Goal: Information Seeking & Learning: Learn about a topic

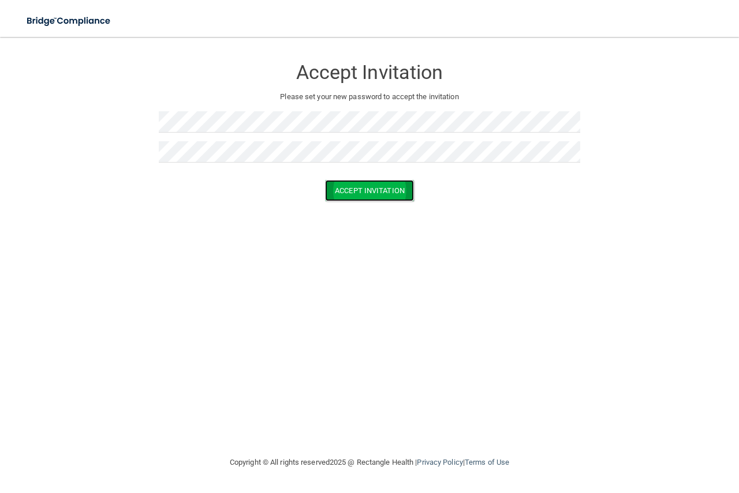
click at [353, 196] on button "Accept Invitation" at bounding box center [369, 190] width 89 height 21
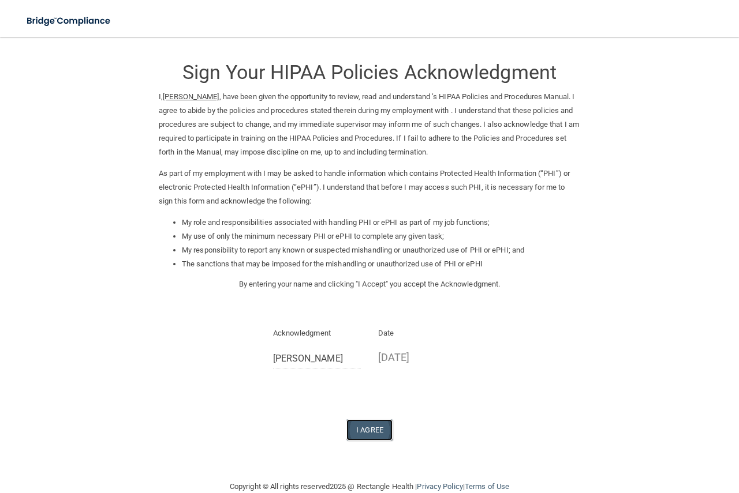
click at [370, 427] on button "I Agree" at bounding box center [369, 430] width 46 height 21
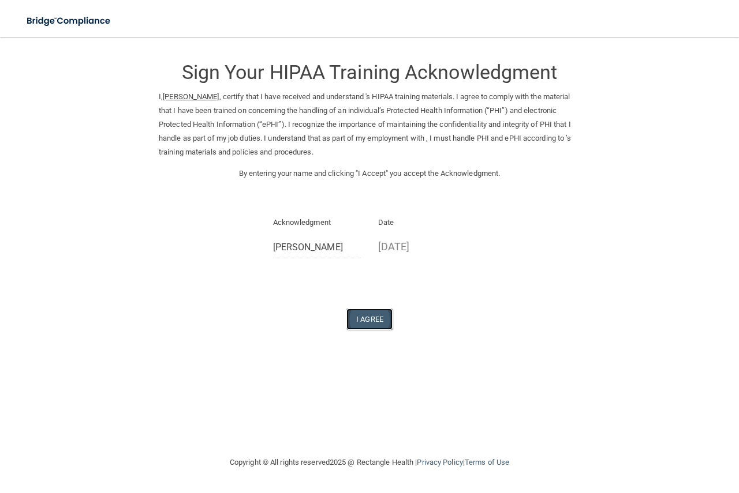
click at [375, 316] on button "I Agree" at bounding box center [369, 319] width 46 height 21
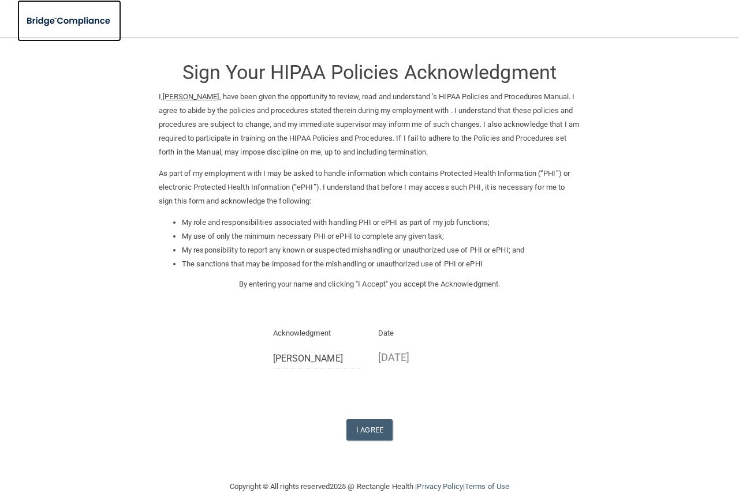
click at [70, 20] on img at bounding box center [69, 21] width 104 height 24
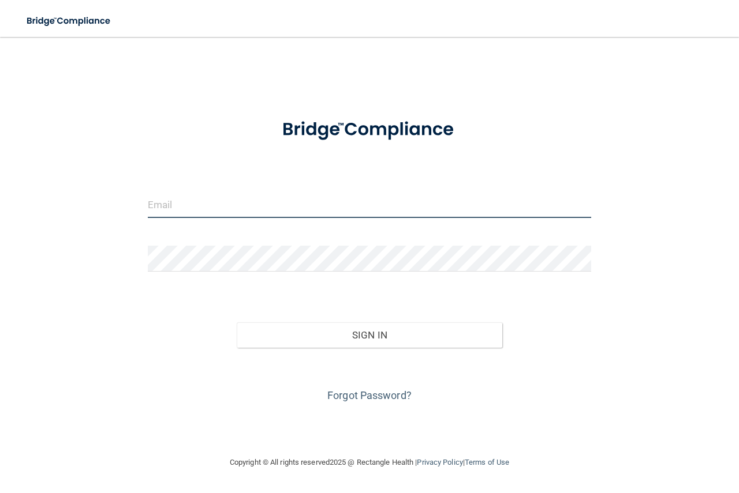
click at [171, 211] on input "email" at bounding box center [369, 205] width 443 height 26
type input "a.chapman73@yahoo.com"
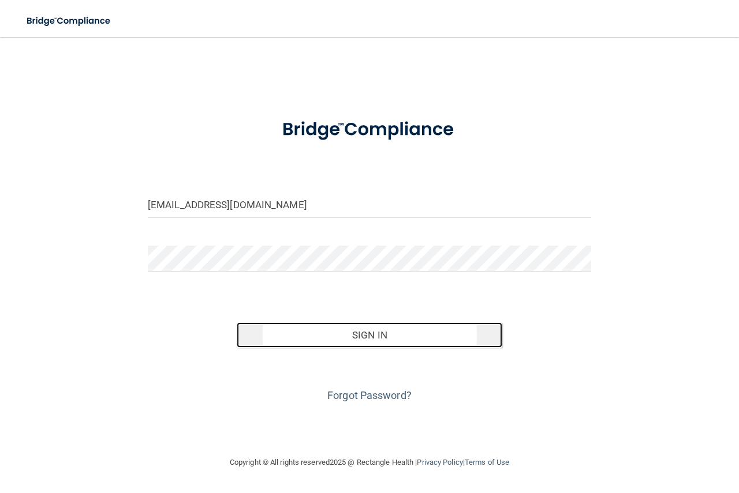
click at [338, 329] on button "Sign In" at bounding box center [370, 335] width 266 height 25
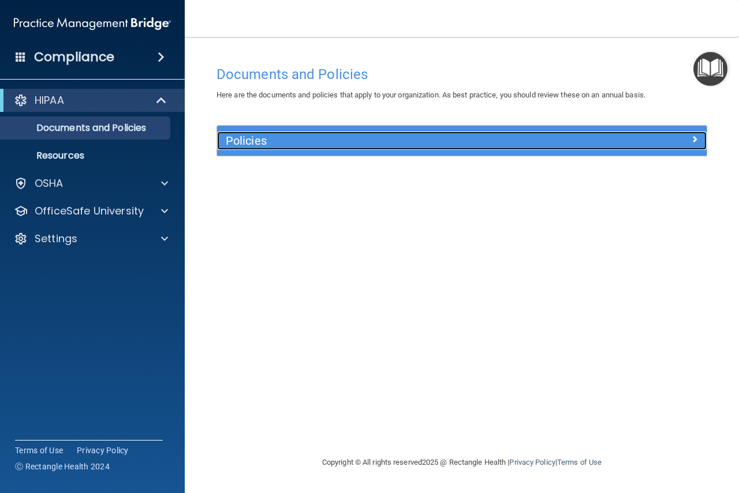
click at [288, 138] on h5 "Policies" at bounding box center [401, 140] width 350 height 13
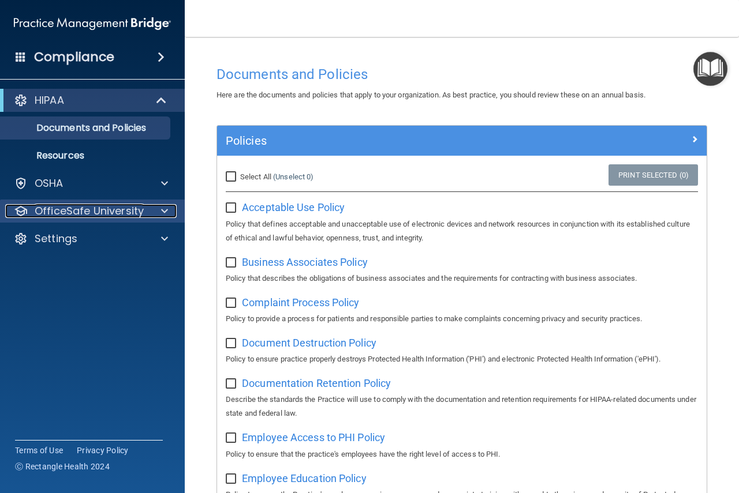
click at [51, 212] on p "OfficeSafe University" at bounding box center [89, 211] width 109 height 14
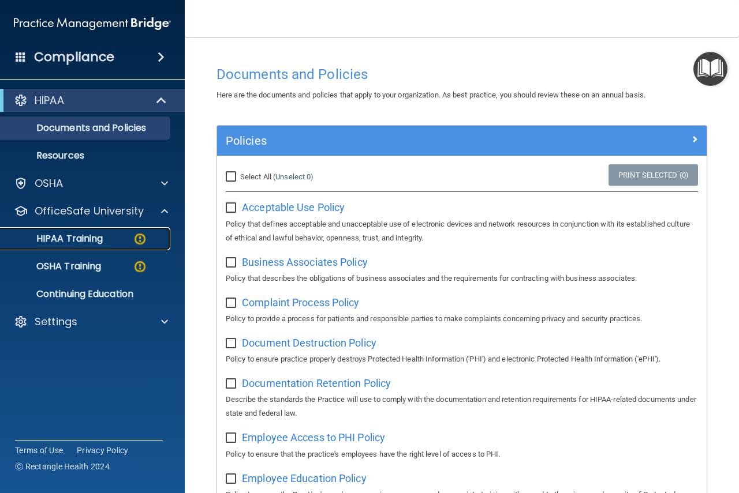
click at [55, 239] on p "HIPAA Training" at bounding box center [55, 239] width 95 height 12
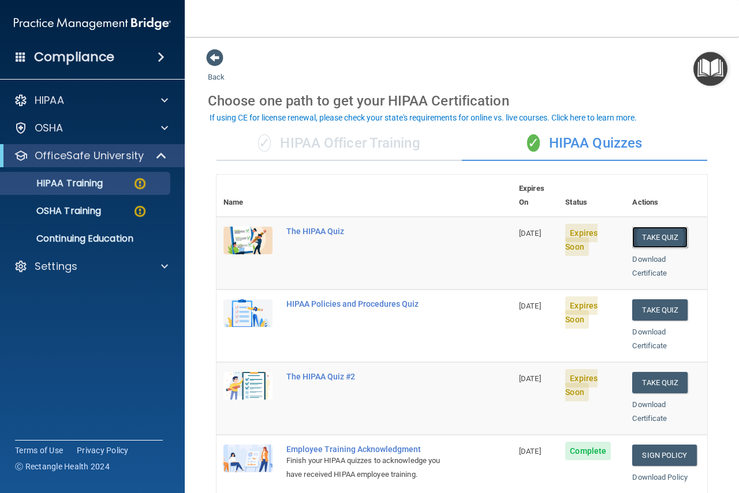
click at [642, 227] on button "Take Quiz" at bounding box center [659, 237] width 55 height 21
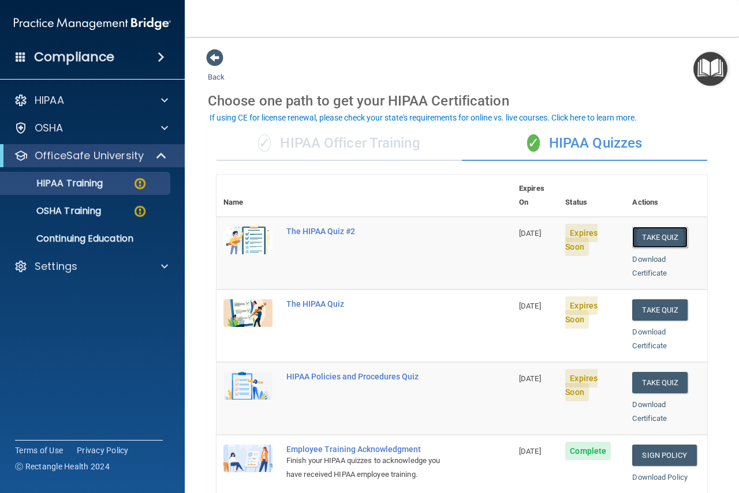
click at [643, 227] on button "Take Quiz" at bounding box center [659, 237] width 55 height 21
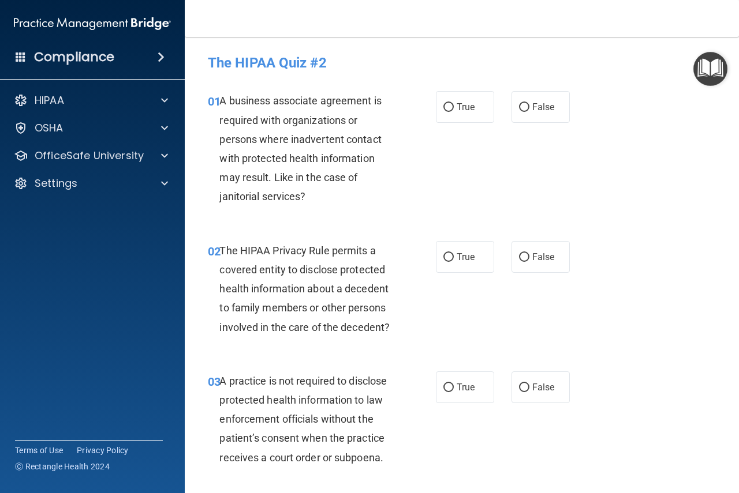
drag, startPoint x: 518, startPoint y: 110, endPoint x: 513, endPoint y: 186, distance: 76.3
click at [519, 110] on input "False" at bounding box center [524, 107] width 10 height 9
radio input "true"
drag, startPoint x: 446, startPoint y: 257, endPoint x: 485, endPoint y: 300, distance: 58.0
click at [444, 257] on input "True" at bounding box center [448, 257] width 10 height 9
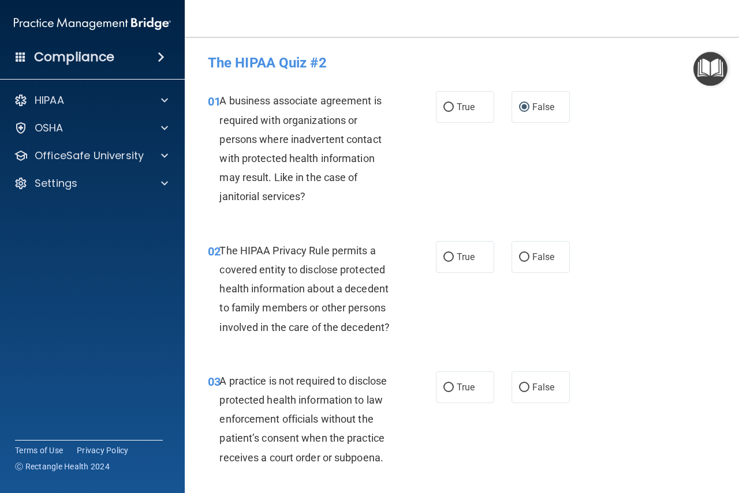
radio input "true"
click at [521, 387] on input "False" at bounding box center [524, 388] width 10 height 9
radio input "true"
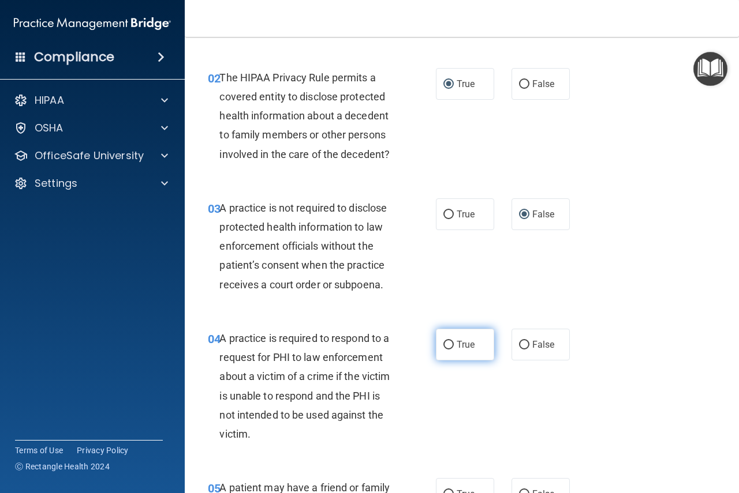
click at [444, 349] on input "True" at bounding box center [448, 345] width 10 height 9
radio input "true"
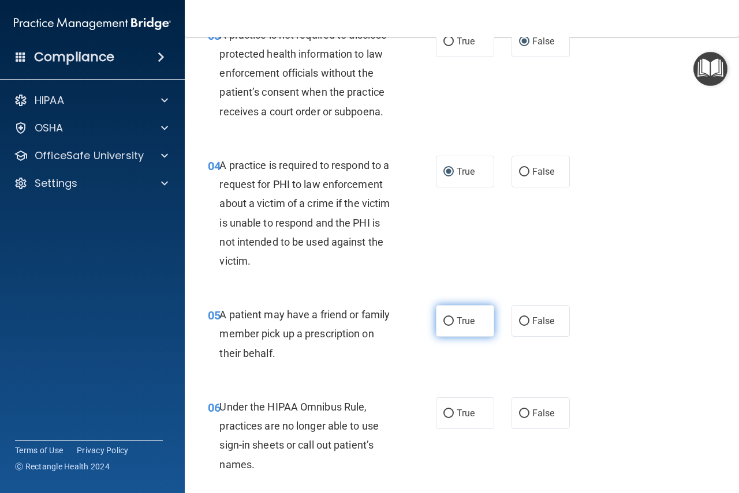
click at [445, 323] on input "True" at bounding box center [448, 321] width 10 height 9
radio input "true"
click at [519, 415] on input "False" at bounding box center [524, 414] width 10 height 9
radio input "true"
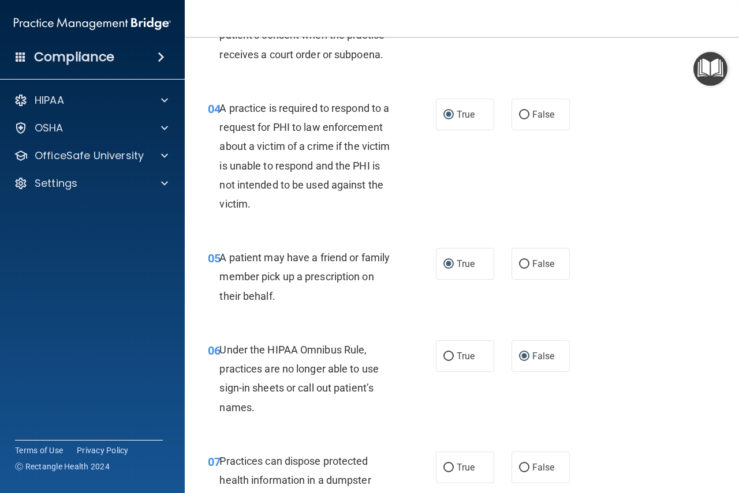
scroll to position [519, 0]
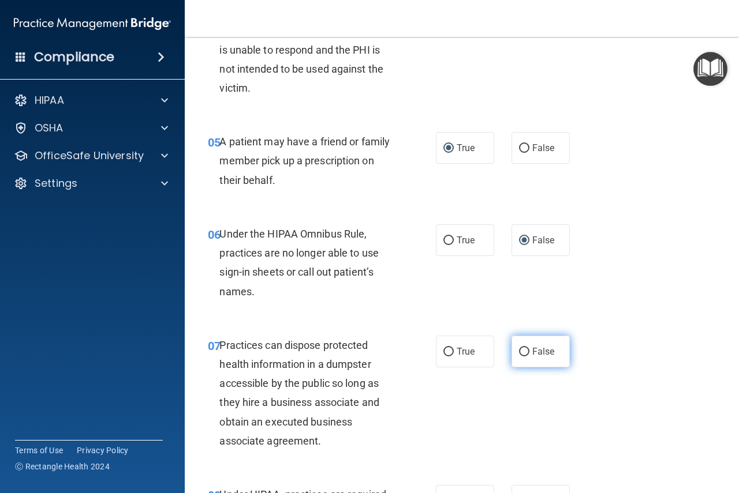
click at [520, 354] on input "False" at bounding box center [524, 352] width 10 height 9
radio input "true"
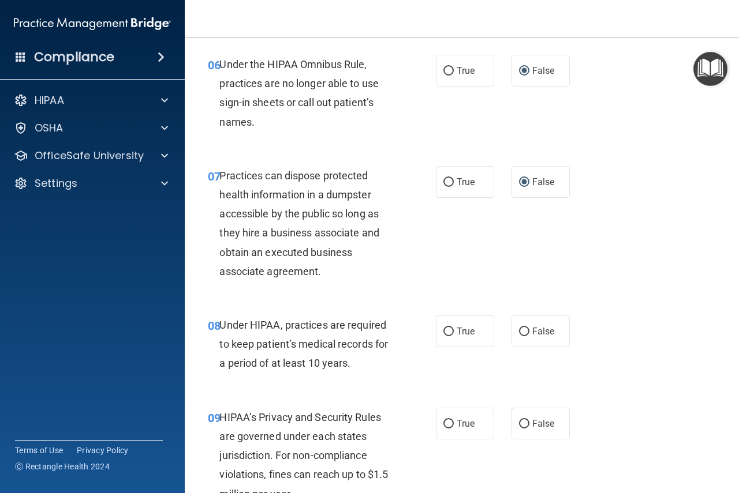
scroll to position [692, 0]
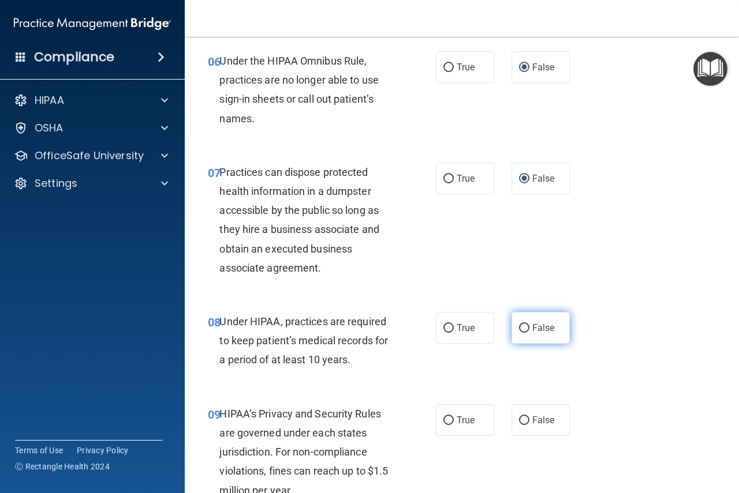
click at [522, 331] on input "False" at bounding box center [524, 328] width 10 height 9
radio input "true"
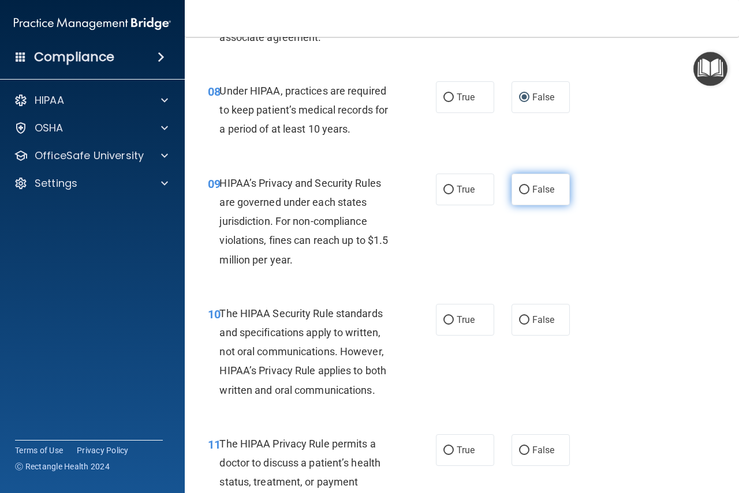
click at [519, 193] on input "False" at bounding box center [524, 190] width 10 height 9
radio input "true"
click at [445, 323] on input "True" at bounding box center [448, 320] width 10 height 9
radio input "true"
drag, startPoint x: 442, startPoint y: 451, endPoint x: 469, endPoint y: 443, distance: 28.5
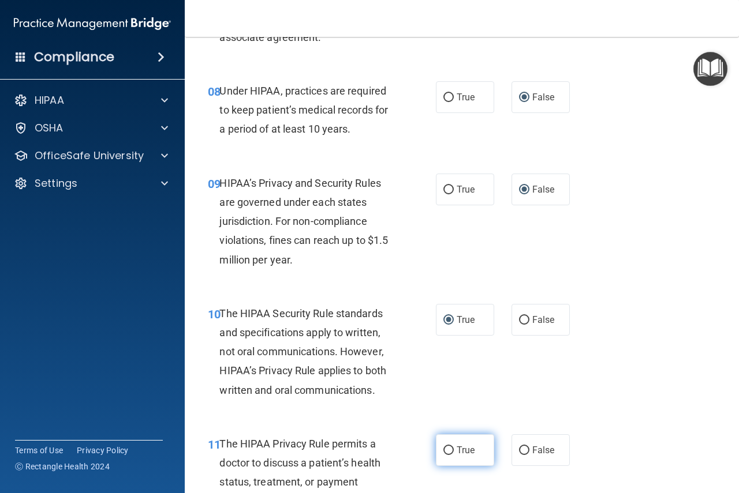
click at [450, 448] on label "True" at bounding box center [465, 451] width 58 height 32
click at [450, 448] on input "True" at bounding box center [448, 451] width 10 height 9
radio input "true"
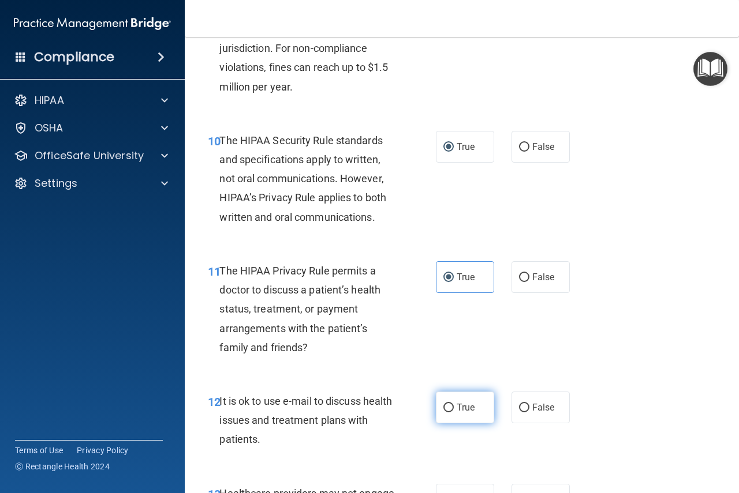
click at [444, 411] on input "True" at bounding box center [448, 408] width 10 height 9
radio input "true"
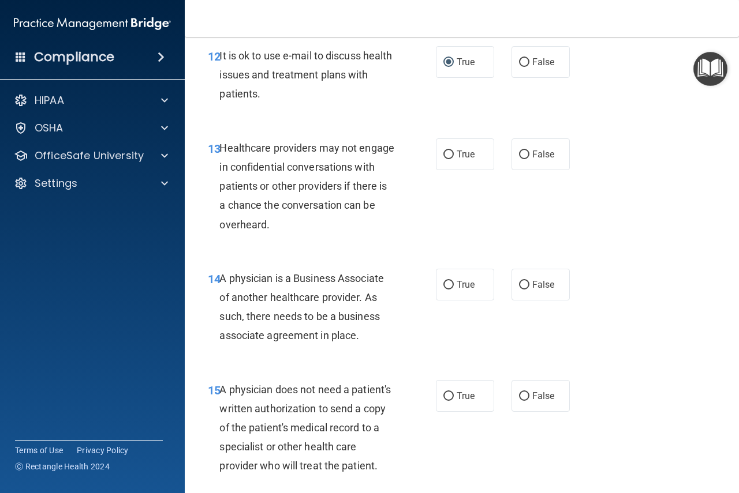
scroll to position [1443, 0]
click at [514, 159] on label "False" at bounding box center [540, 154] width 58 height 32
click at [519, 159] on input "False" at bounding box center [524, 154] width 10 height 9
radio input "true"
click at [519, 283] on input "False" at bounding box center [524, 284] width 10 height 9
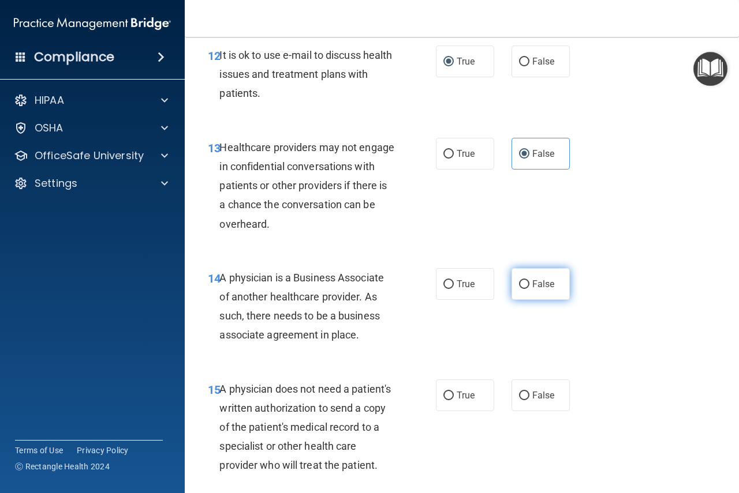
radio input "true"
click at [450, 396] on label "True" at bounding box center [465, 396] width 58 height 32
click at [450, 396] on input "True" at bounding box center [448, 396] width 10 height 9
radio input "true"
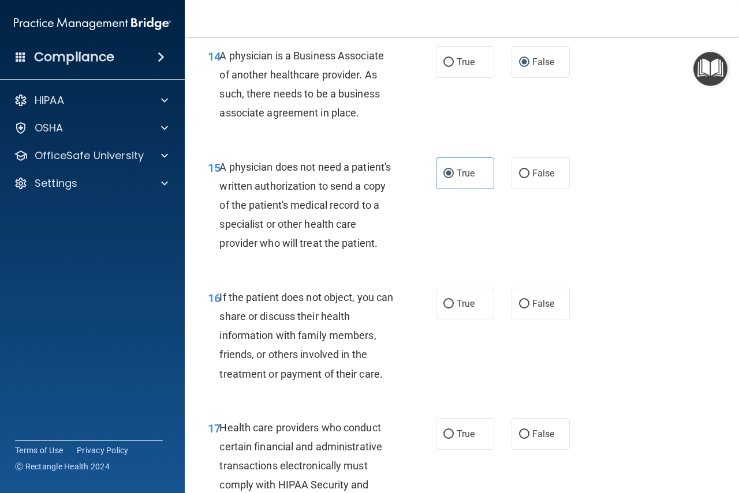
scroll to position [1673, 0]
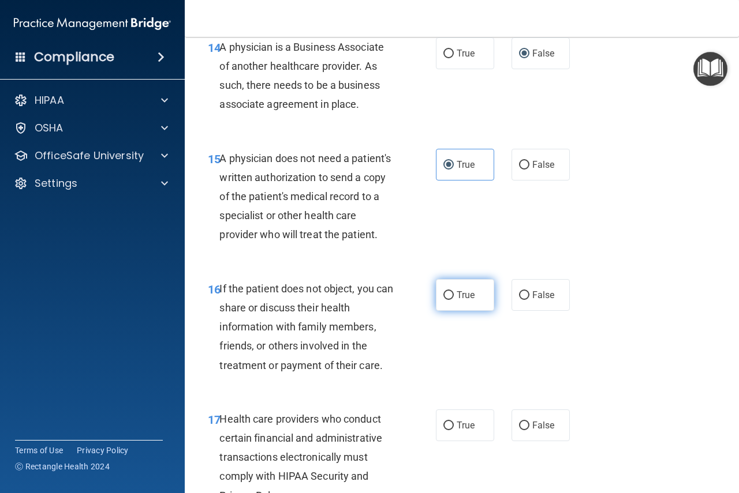
click at [440, 311] on label "True" at bounding box center [465, 295] width 58 height 32
click at [443, 300] on input "True" at bounding box center [448, 295] width 10 height 9
radio input "true"
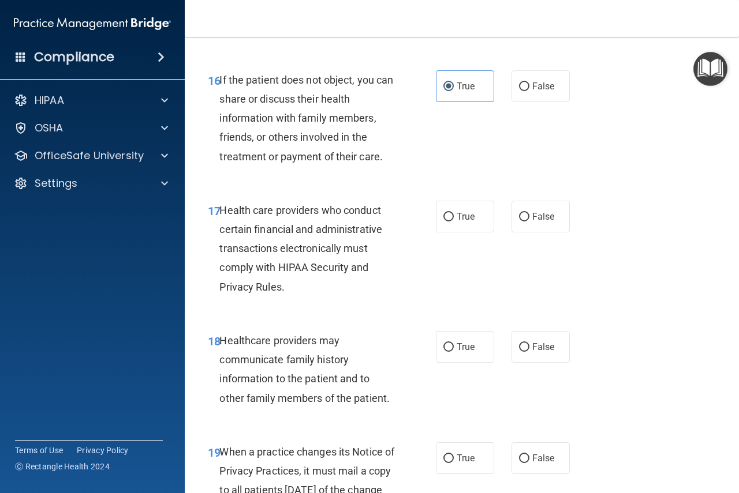
scroll to position [1904, 0]
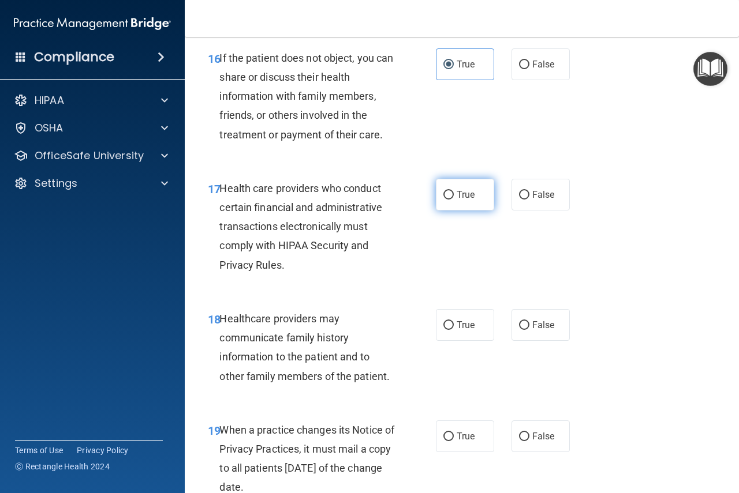
click at [447, 200] on input "True" at bounding box center [448, 195] width 10 height 9
radio input "true"
click at [519, 330] on input "False" at bounding box center [524, 325] width 10 height 9
radio input "true"
click at [520, 441] on input "False" at bounding box center [524, 437] width 10 height 9
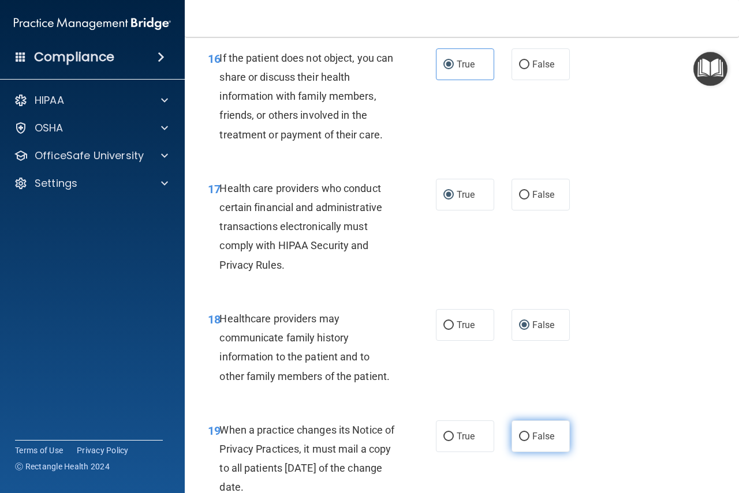
radio input "true"
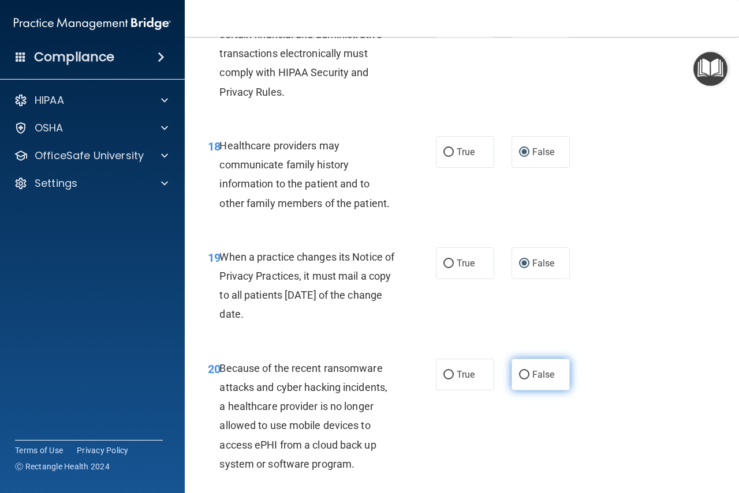
click at [522, 380] on input "False" at bounding box center [524, 375] width 10 height 9
radio input "true"
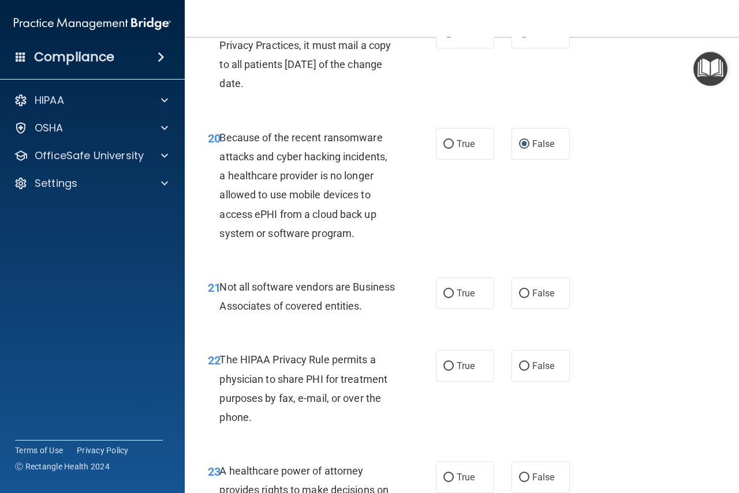
scroll to position [2424, 0]
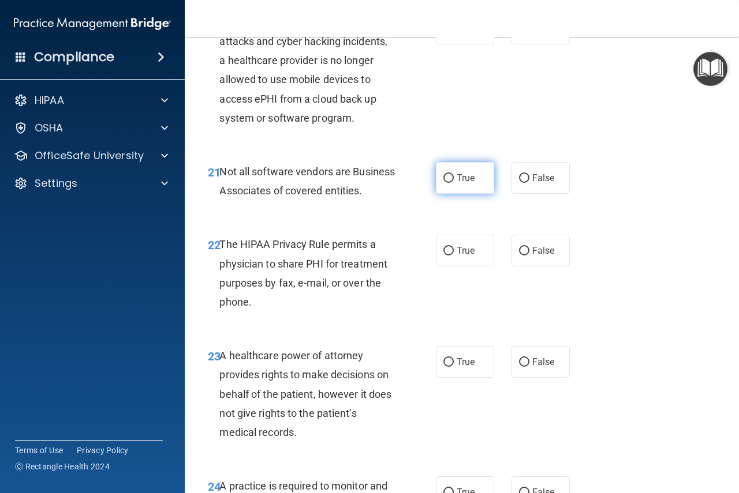
click at [443, 183] on input "True" at bounding box center [448, 178] width 10 height 9
radio input "true"
click at [443, 256] on input "True" at bounding box center [448, 251] width 10 height 9
radio input "true"
click at [519, 367] on input "False" at bounding box center [524, 362] width 10 height 9
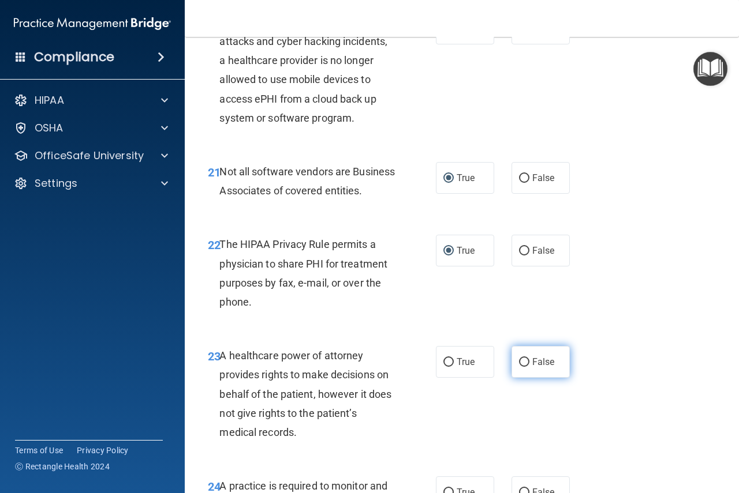
radio input "true"
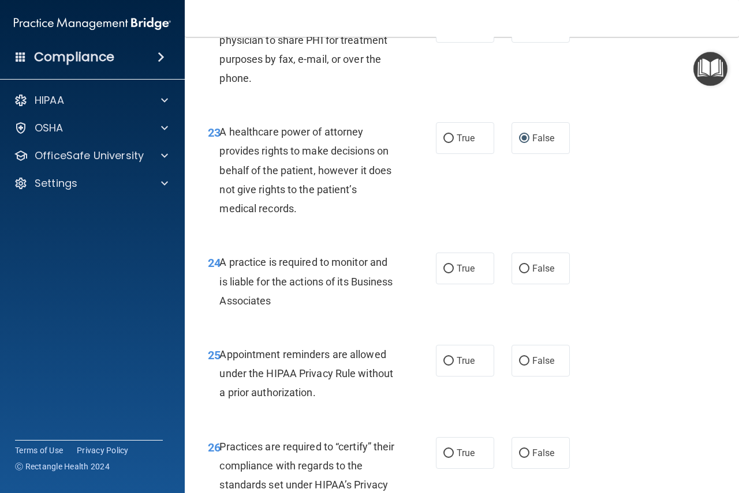
scroll to position [2654, 0]
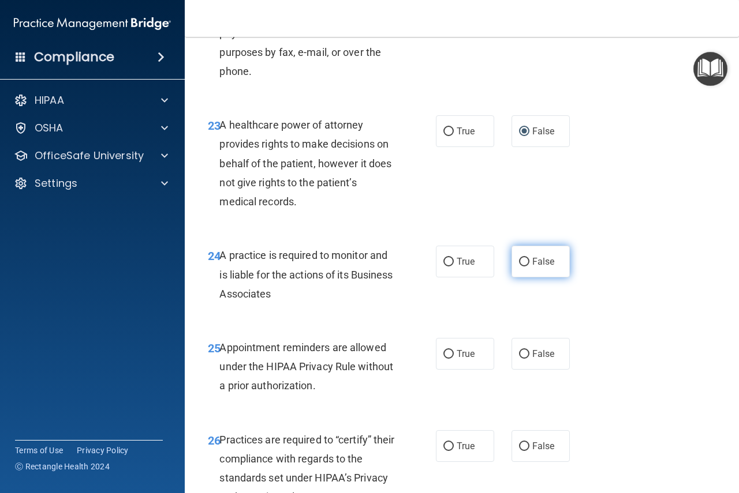
click at [522, 267] on input "False" at bounding box center [524, 262] width 10 height 9
radio input "true"
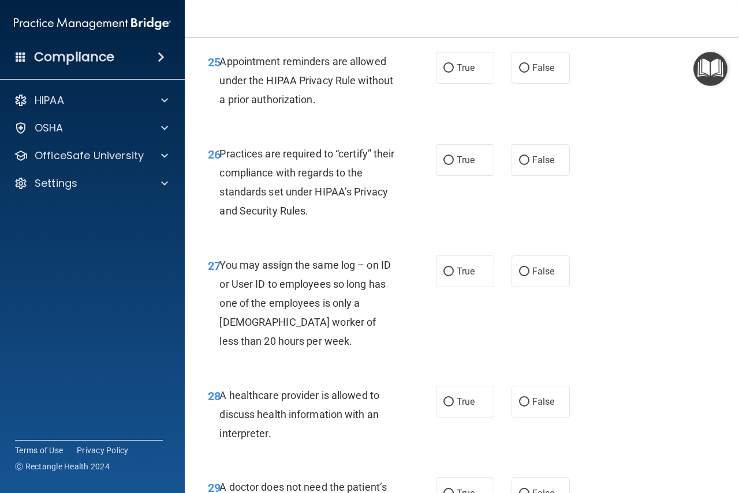
scroll to position [2943, 0]
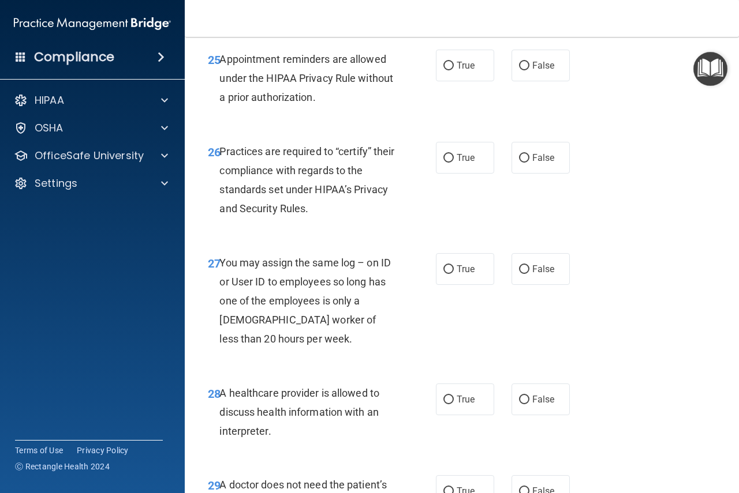
drag, startPoint x: 441, startPoint y: 108, endPoint x: 467, endPoint y: 131, distance: 34.7
click at [443, 70] on input "True" at bounding box center [448, 66] width 10 height 9
radio input "true"
click at [519, 163] on input "False" at bounding box center [524, 158] width 10 height 9
radio input "true"
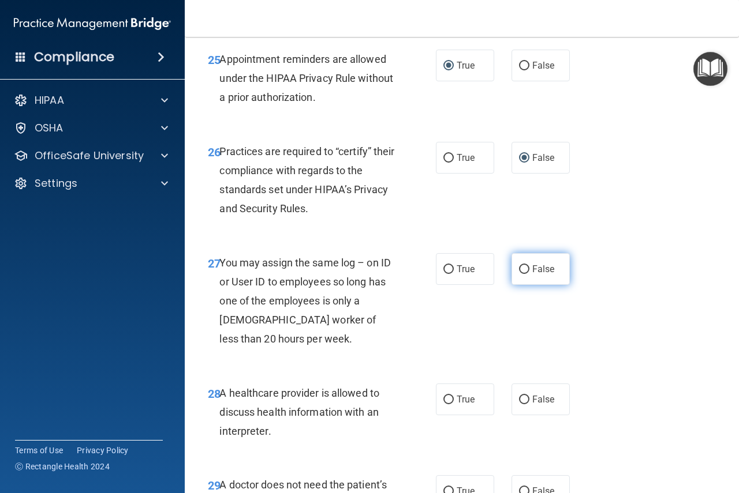
click at [521, 274] on input "False" at bounding box center [524, 269] width 10 height 9
radio input "true"
drag, startPoint x: 444, startPoint y: 440, endPoint x: 534, endPoint y: 416, distance: 92.7
click at [445, 404] on input "True" at bounding box center [448, 400] width 10 height 9
radio input "true"
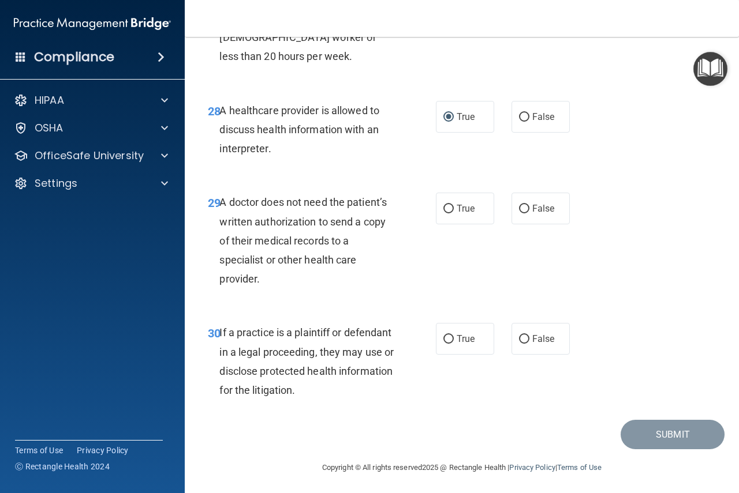
scroll to position [3266, 0]
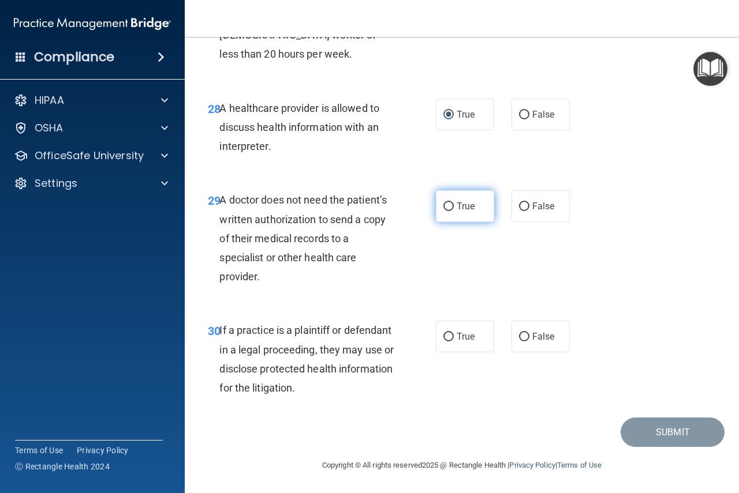
click at [443, 204] on input "True" at bounding box center [448, 207] width 10 height 9
radio input "true"
click at [445, 341] on input "True" at bounding box center [448, 337] width 10 height 9
radio input "true"
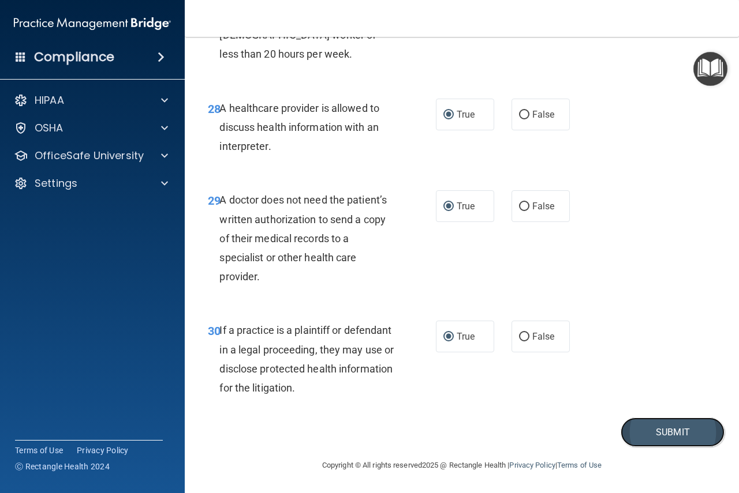
click at [647, 433] on button "Submit" at bounding box center [672, 432] width 104 height 29
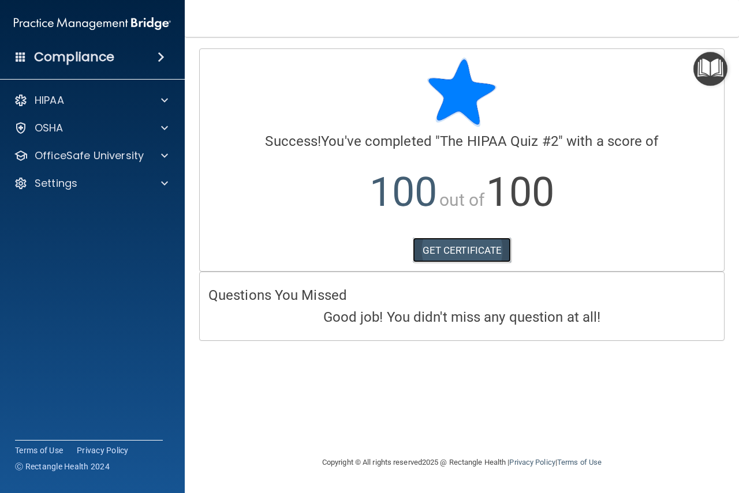
click at [454, 245] on link "GET CERTIFICATE" at bounding box center [462, 250] width 99 height 25
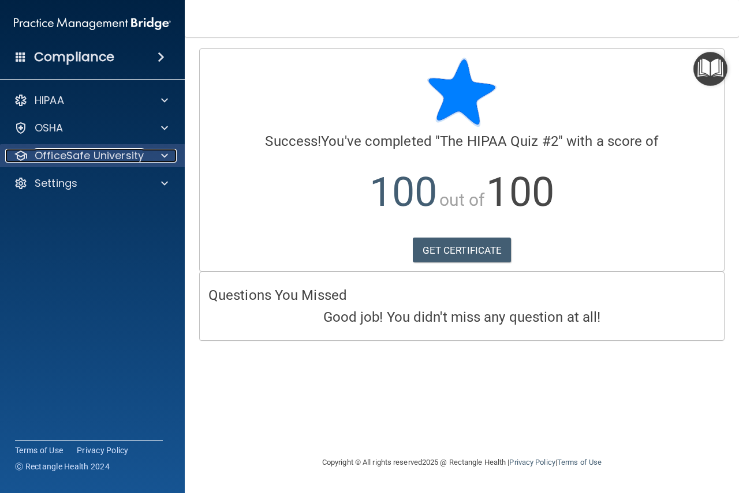
click at [103, 153] on p "OfficeSafe University" at bounding box center [89, 156] width 109 height 14
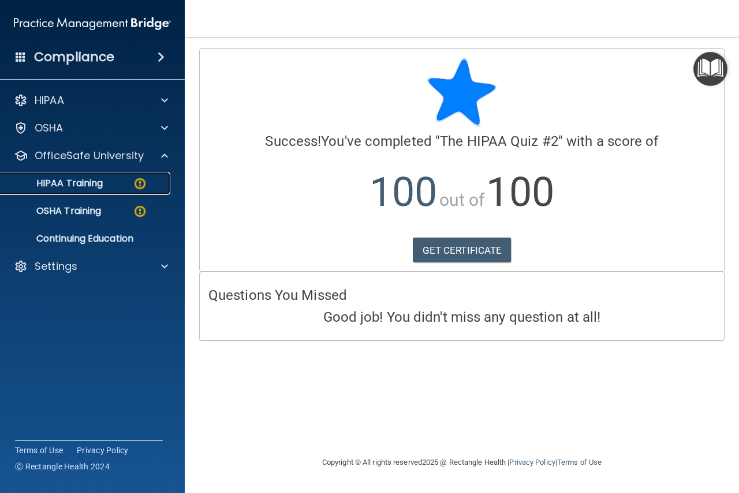
click at [88, 181] on p "HIPAA Training" at bounding box center [55, 184] width 95 height 12
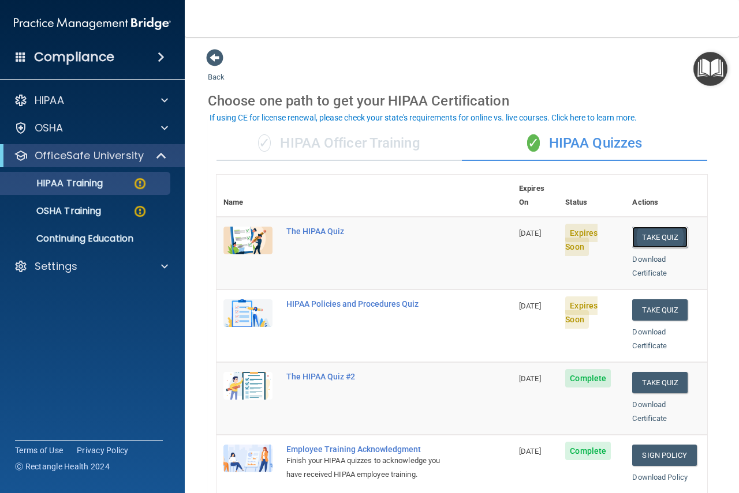
click at [638, 227] on button "Take Quiz" at bounding box center [659, 237] width 55 height 21
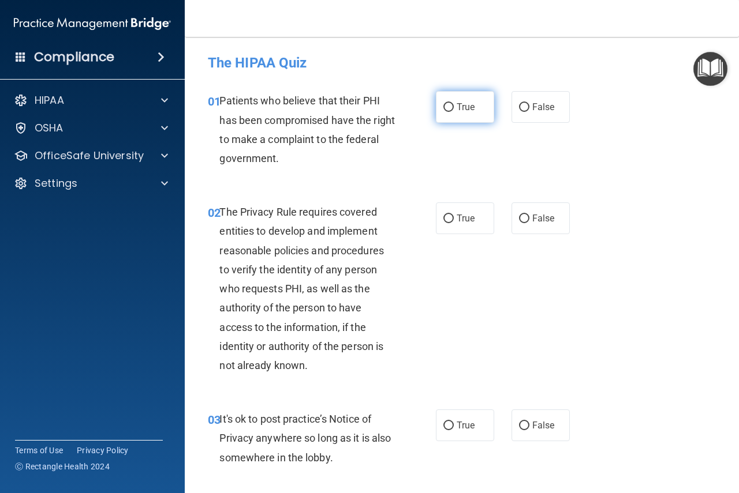
click at [443, 108] on input "True" at bounding box center [448, 107] width 10 height 9
radio input "true"
click at [443, 216] on input "True" at bounding box center [448, 219] width 10 height 9
radio input "true"
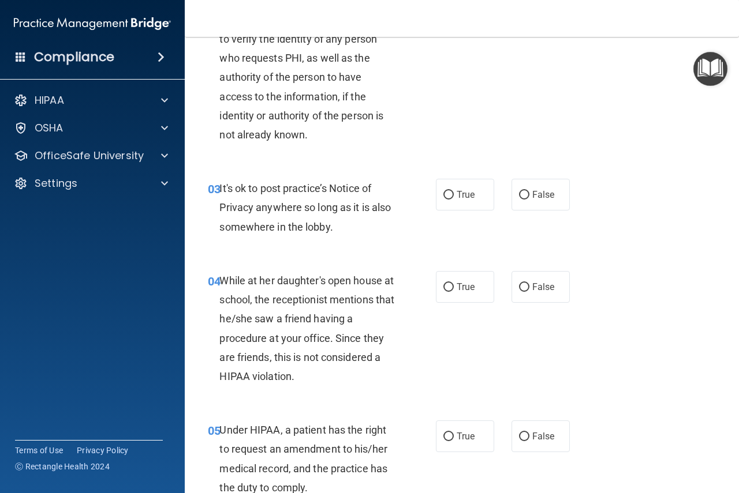
scroll to position [346, 0]
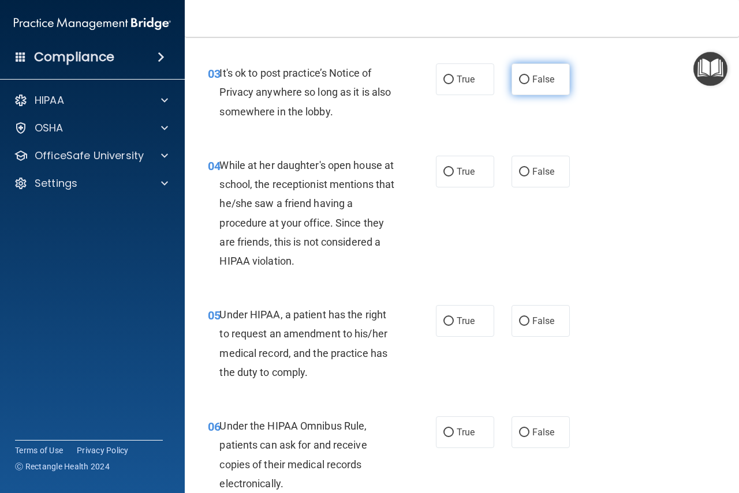
drag, startPoint x: 518, startPoint y: 78, endPoint x: 511, endPoint y: 170, distance: 92.1
click at [519, 79] on input "False" at bounding box center [524, 80] width 10 height 9
radio input "true"
click at [516, 177] on label "False" at bounding box center [540, 172] width 58 height 32
click at [519, 177] on input "False" at bounding box center [524, 172] width 10 height 9
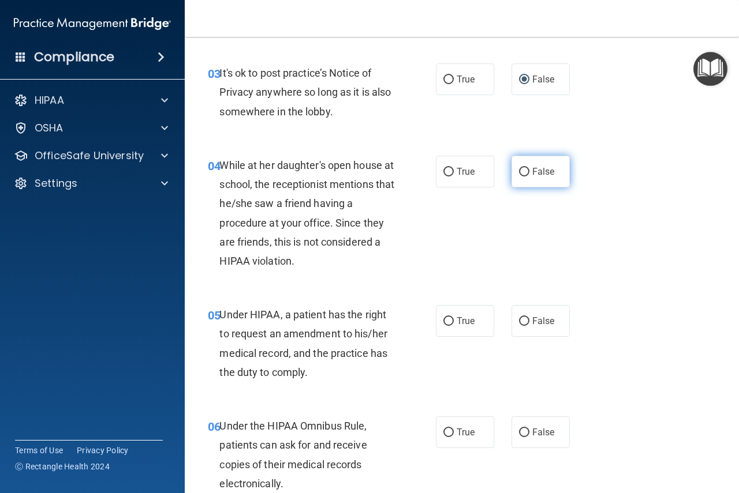
radio input "true"
click at [519, 323] on input "False" at bounding box center [524, 321] width 10 height 9
radio input "true"
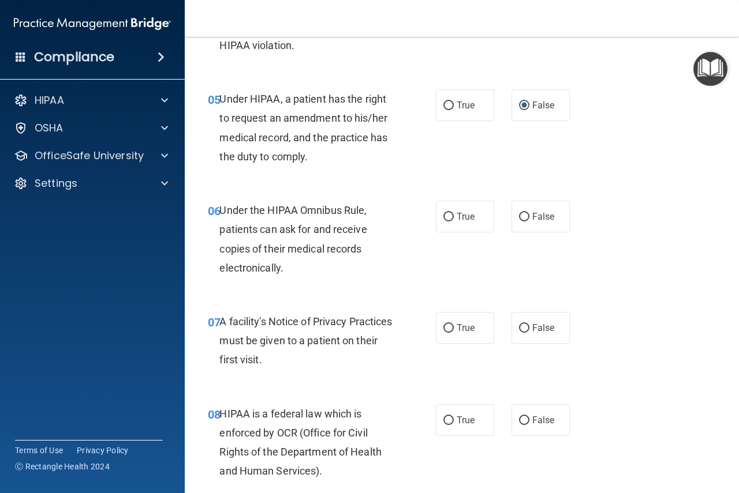
scroll to position [635, 0]
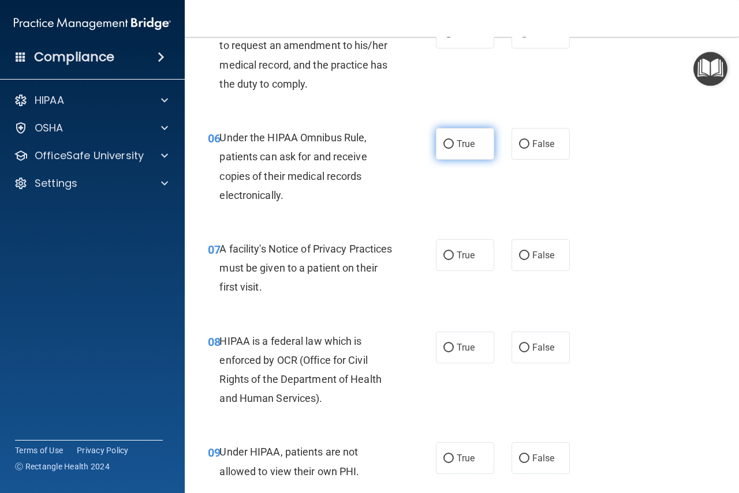
click at [444, 143] on input "True" at bounding box center [448, 144] width 10 height 9
radio input "true"
click at [444, 258] on input "True" at bounding box center [448, 256] width 10 height 9
radio input "true"
click at [447, 350] on input "True" at bounding box center [448, 348] width 10 height 9
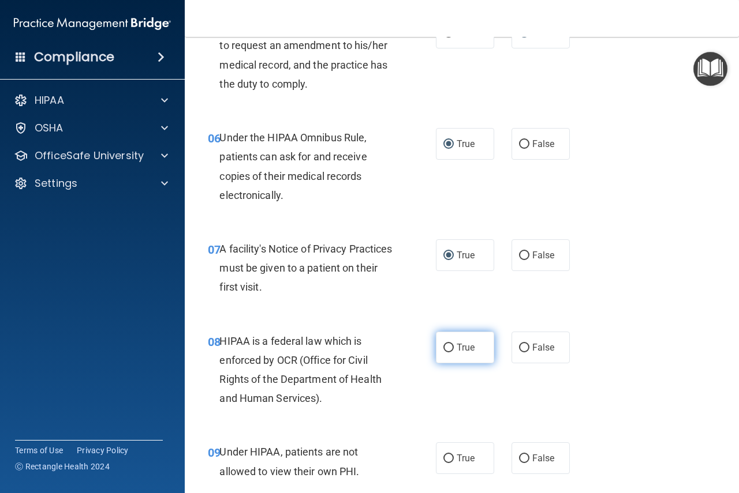
radio input "true"
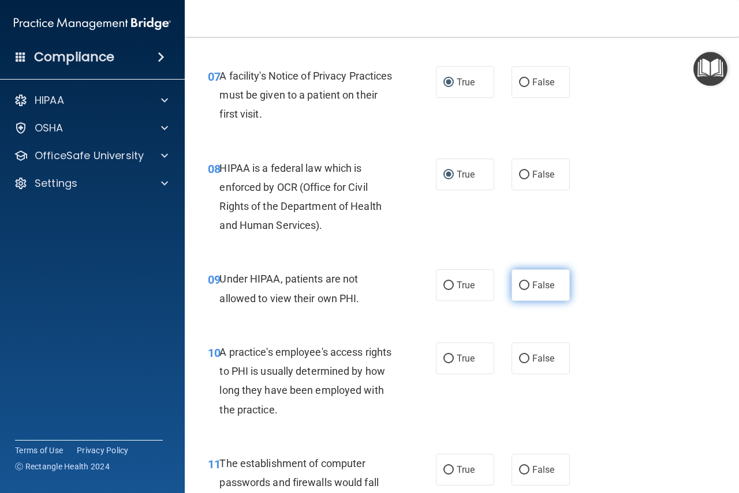
click at [522, 288] on input "False" at bounding box center [524, 286] width 10 height 9
radio input "true"
click at [522, 359] on input "False" at bounding box center [524, 359] width 10 height 9
radio input "true"
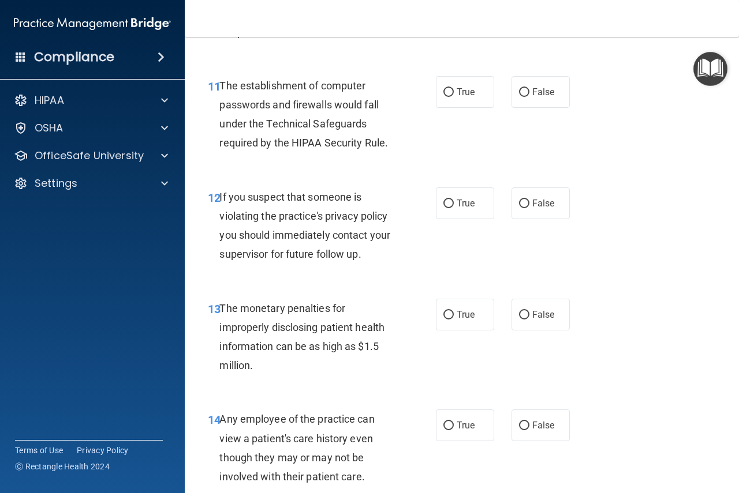
scroll to position [1212, 0]
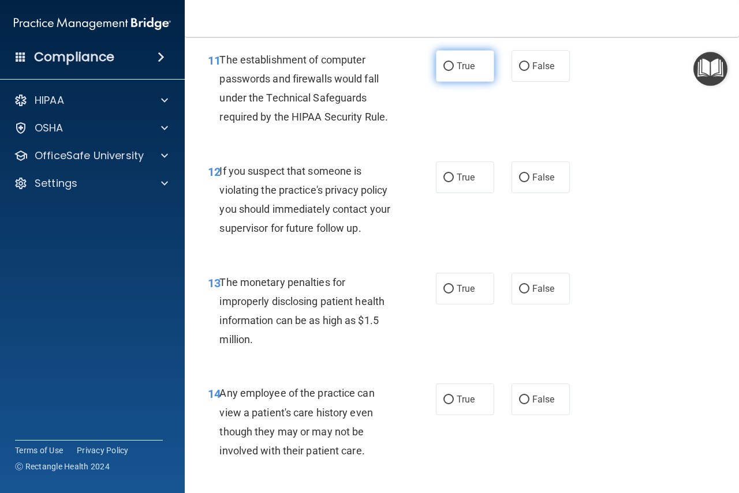
click at [443, 69] on input "True" at bounding box center [448, 66] width 10 height 9
radio input "true"
drag, startPoint x: 445, startPoint y: 176, endPoint x: 447, endPoint y: 205, distance: 28.9
click at [445, 177] on input "True" at bounding box center [448, 178] width 10 height 9
radio input "true"
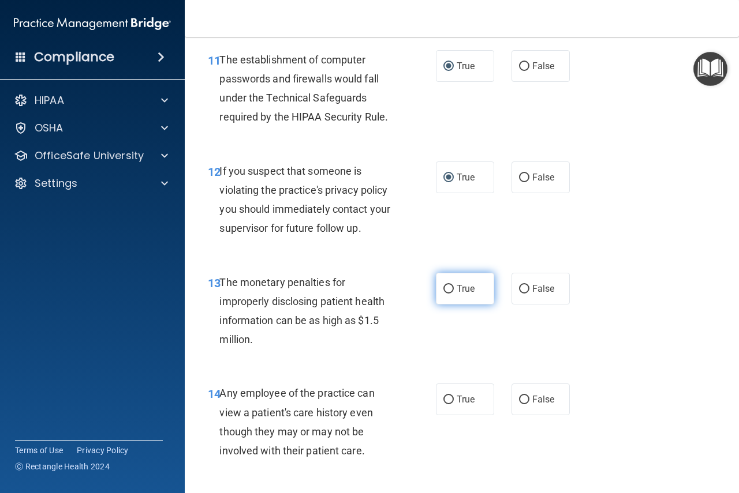
click at [445, 290] on input "True" at bounding box center [448, 289] width 10 height 9
radio input "true"
click at [519, 400] on input "False" at bounding box center [524, 400] width 10 height 9
radio input "true"
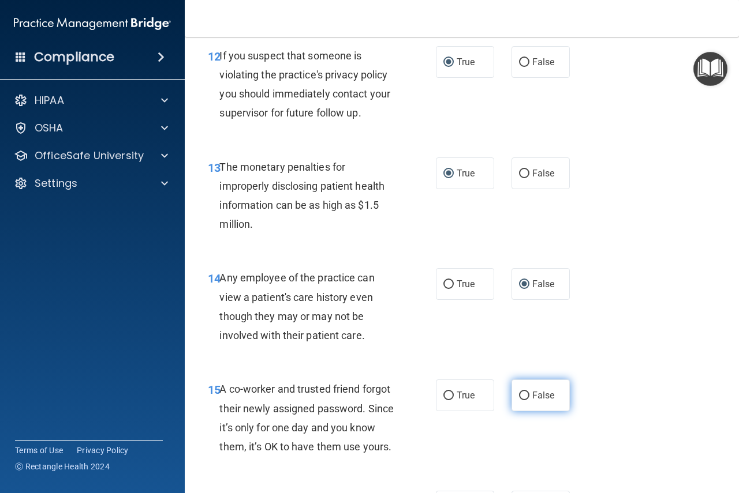
click at [522, 395] on input "False" at bounding box center [524, 396] width 10 height 9
radio input "true"
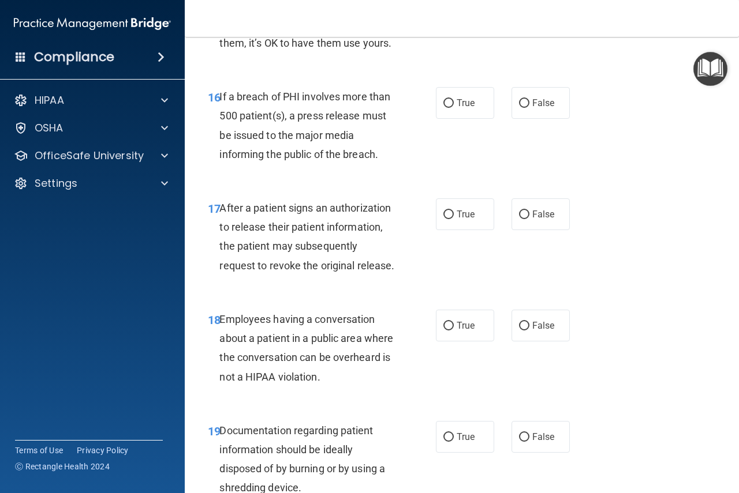
scroll to position [1789, 0]
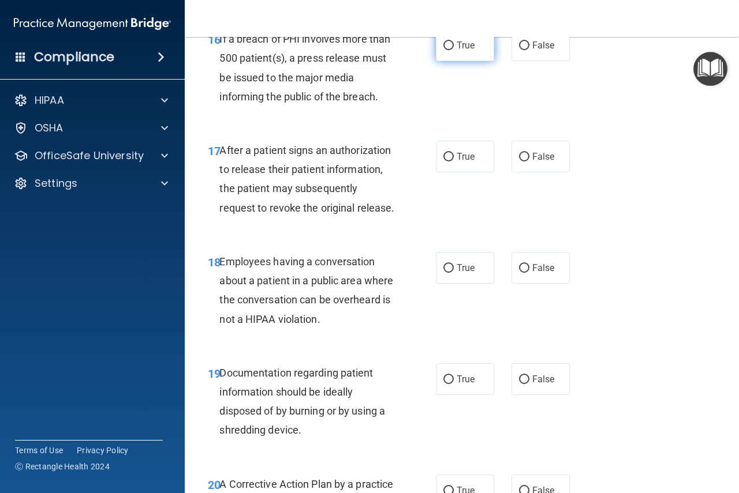
click at [443, 50] on input "True" at bounding box center [448, 46] width 10 height 9
radio input "true"
click at [443, 162] on input "True" at bounding box center [448, 157] width 10 height 9
radio input "true"
click at [521, 273] on input "False" at bounding box center [524, 268] width 10 height 9
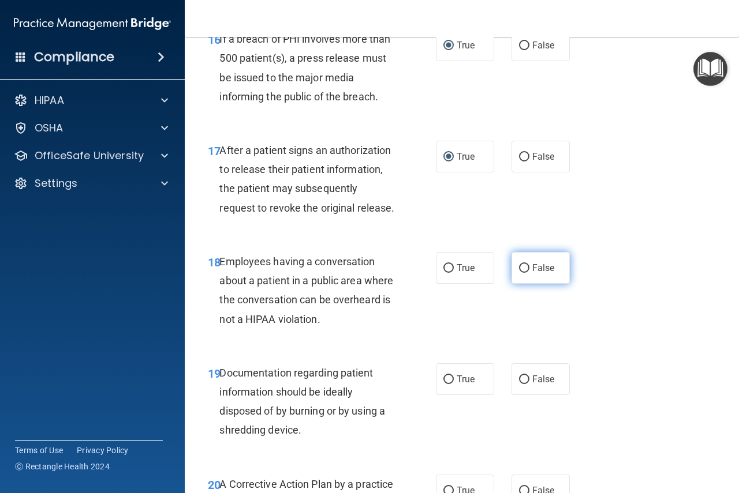
radio input "true"
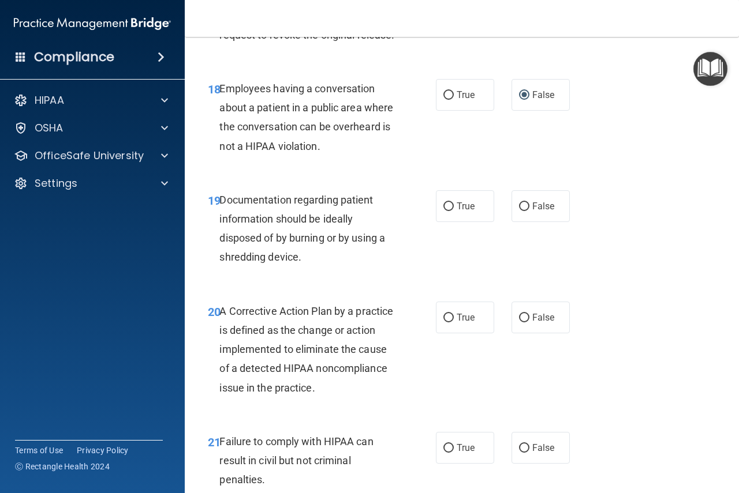
scroll to position [2077, 0]
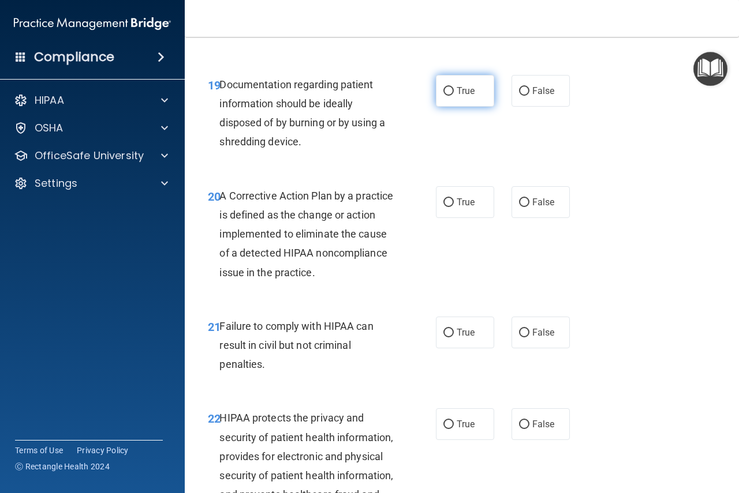
click at [445, 96] on input "True" at bounding box center [448, 91] width 10 height 9
radio input "true"
click at [445, 207] on input "True" at bounding box center [448, 202] width 10 height 9
radio input "true"
click at [519, 338] on input "False" at bounding box center [524, 333] width 10 height 9
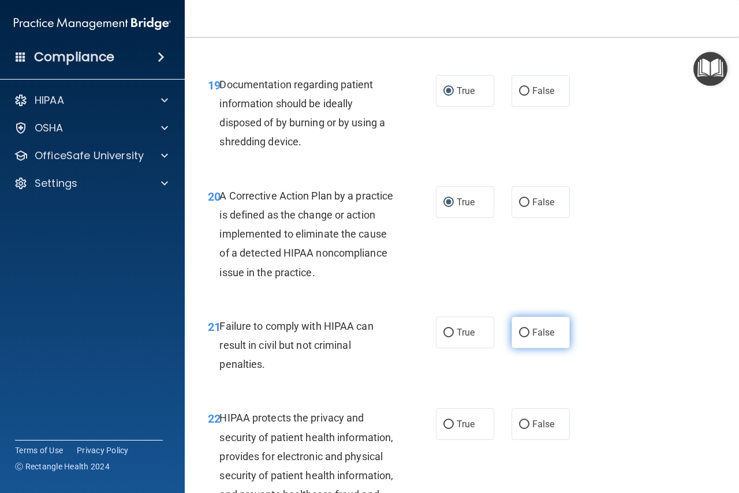
radio input "true"
click at [444, 429] on input "True" at bounding box center [448, 425] width 10 height 9
radio input "true"
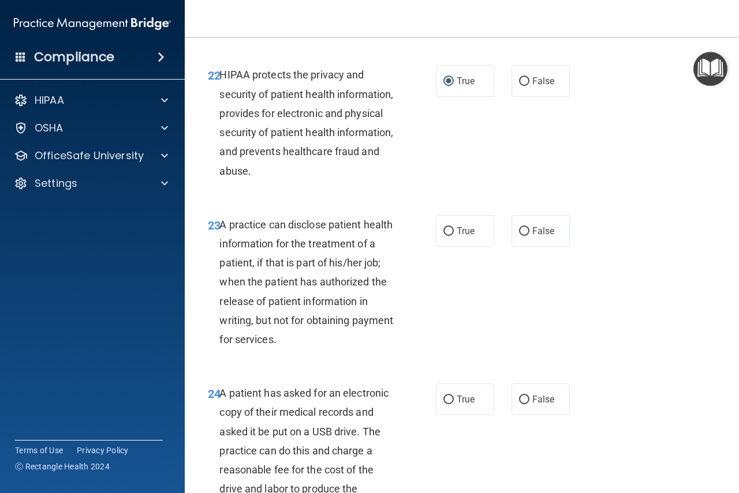
scroll to position [2424, 0]
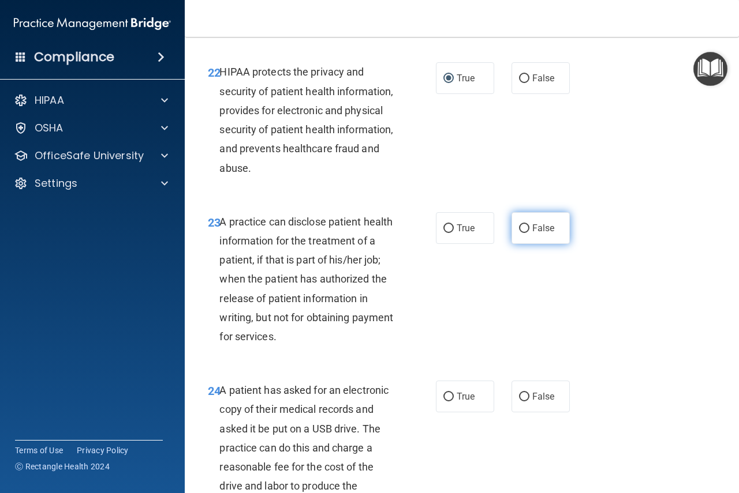
click at [520, 233] on input "False" at bounding box center [524, 228] width 10 height 9
radio input "true"
click at [443, 402] on input "True" at bounding box center [448, 397] width 10 height 9
radio input "true"
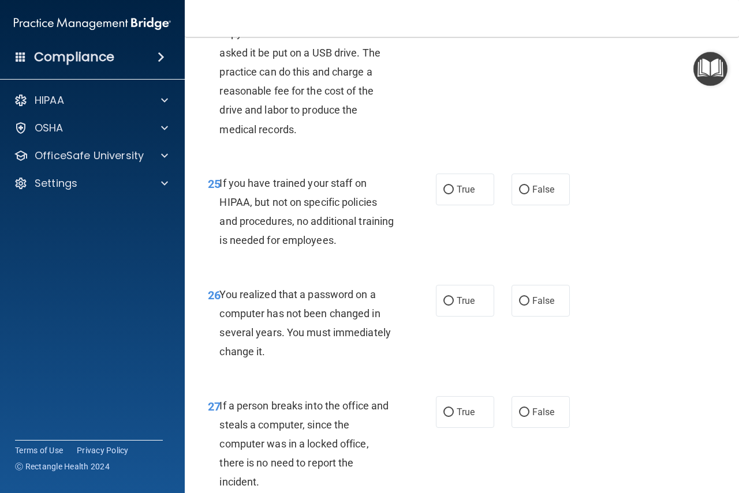
scroll to position [2827, 0]
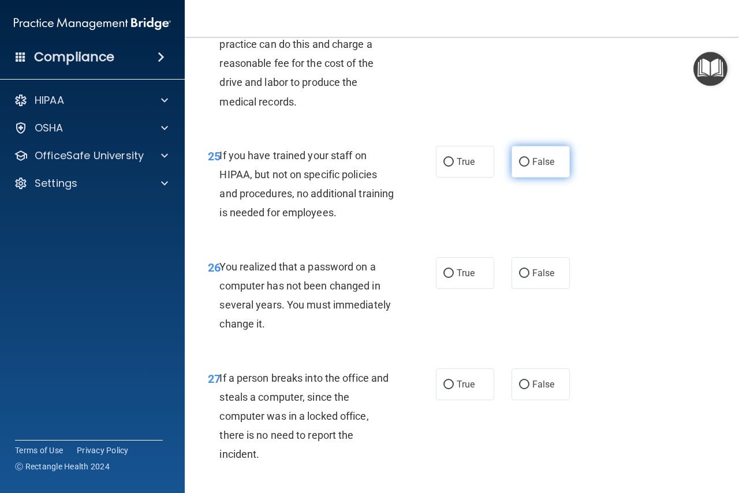
click at [519, 167] on input "False" at bounding box center [524, 162] width 10 height 9
radio input "true"
click at [447, 278] on input "True" at bounding box center [448, 273] width 10 height 9
radio input "true"
click at [520, 389] on input "False" at bounding box center [524, 385] width 10 height 9
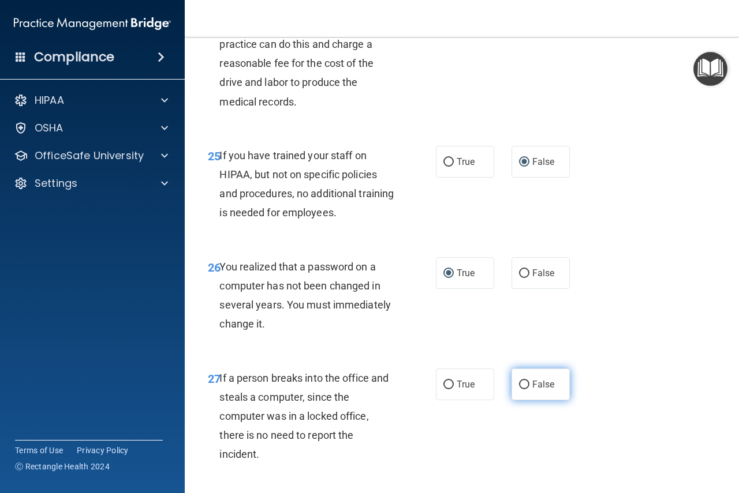
radio input "true"
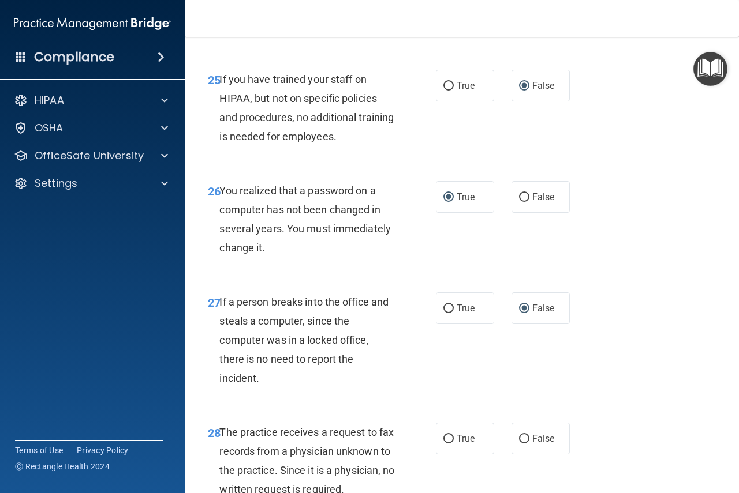
scroll to position [3001, 0]
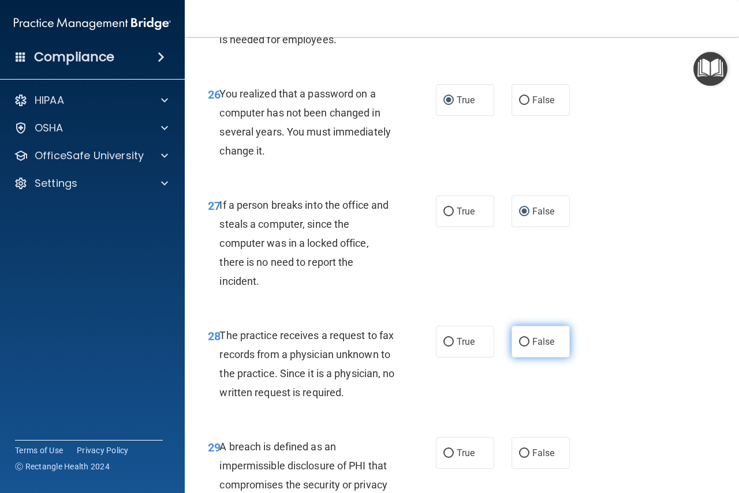
click at [519, 347] on input "False" at bounding box center [524, 342] width 10 height 9
radio input "true"
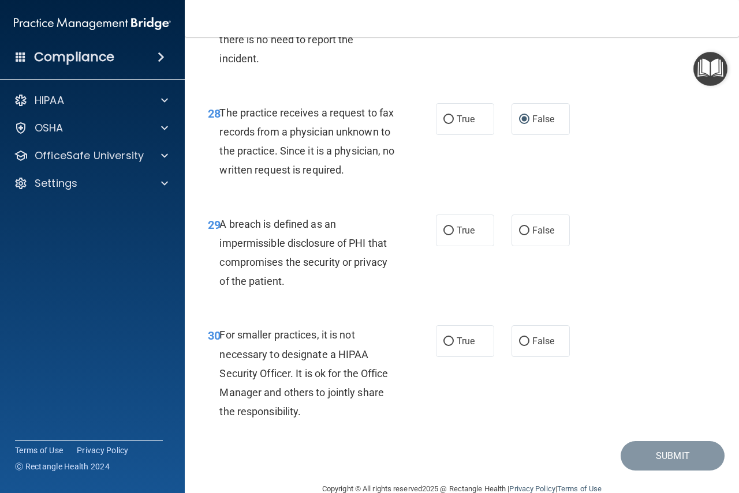
scroll to position [3289, 0]
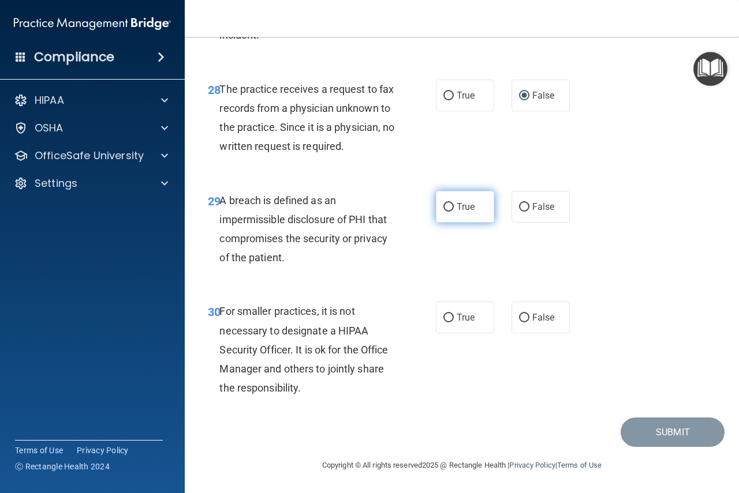
click at [446, 212] on input "True" at bounding box center [448, 207] width 10 height 9
radio input "true"
click at [519, 323] on input "False" at bounding box center [524, 318] width 10 height 9
radio input "true"
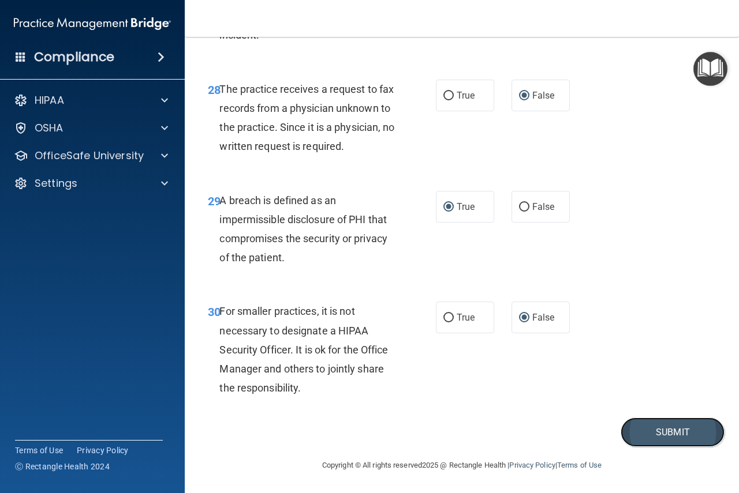
click at [639, 447] on button "Submit" at bounding box center [672, 432] width 104 height 29
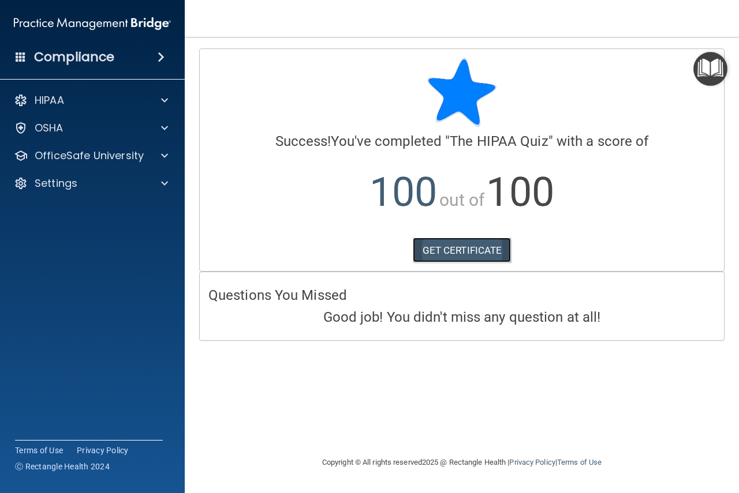
click at [471, 249] on link "GET CERTIFICATE" at bounding box center [462, 250] width 99 height 25
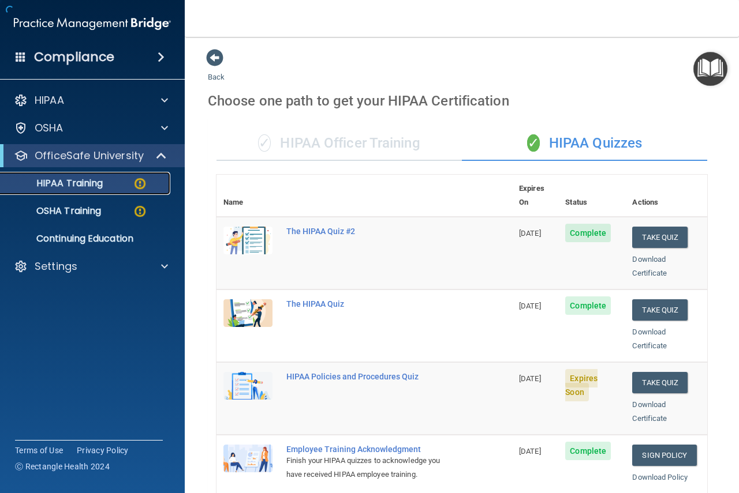
click at [71, 181] on p "HIPAA Training" at bounding box center [55, 184] width 95 height 12
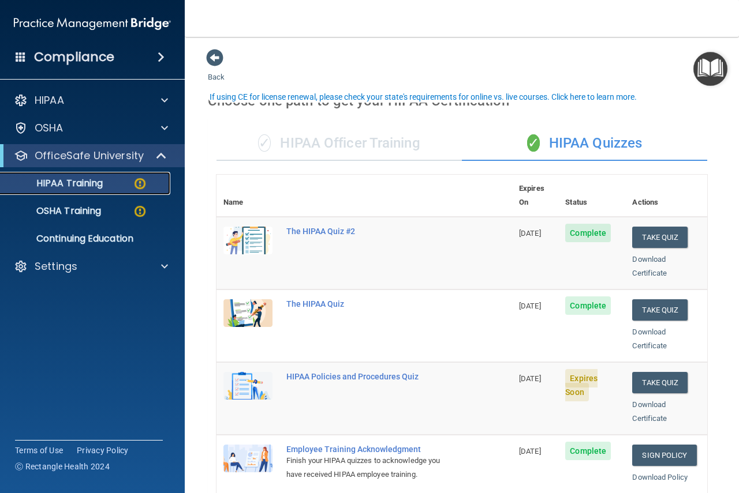
scroll to position [115, 0]
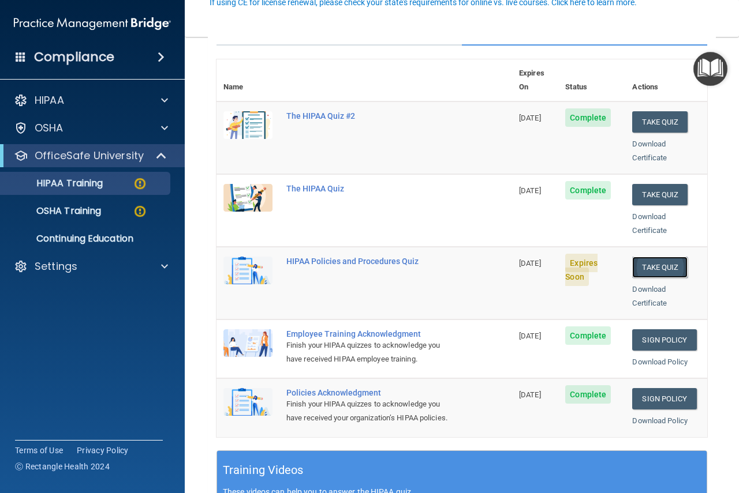
click at [639, 257] on button "Take Quiz" at bounding box center [659, 267] width 55 height 21
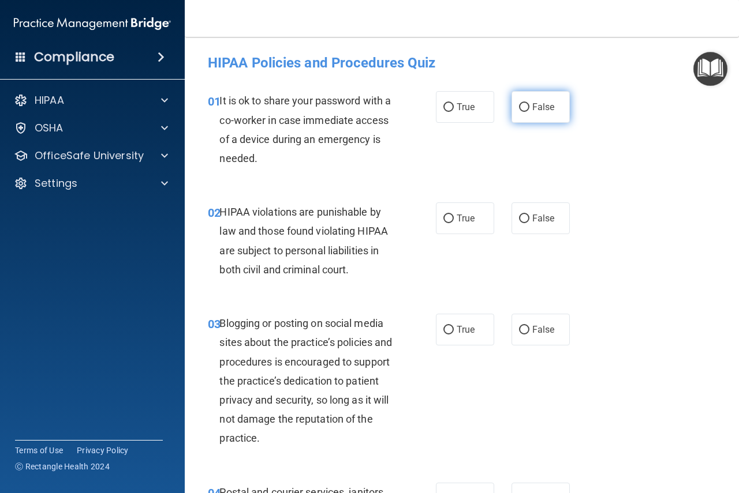
click at [519, 108] on input "False" at bounding box center [524, 107] width 10 height 9
radio input "true"
click at [444, 219] on input "True" at bounding box center [448, 219] width 10 height 9
radio input "true"
click at [519, 332] on input "False" at bounding box center [524, 330] width 10 height 9
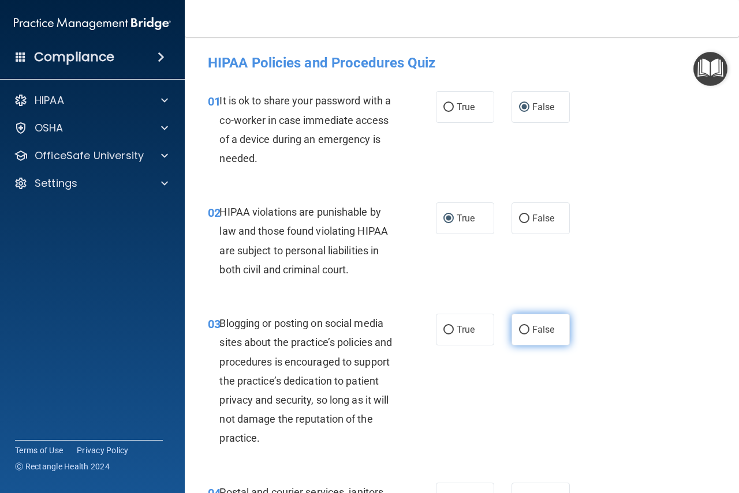
radio input "true"
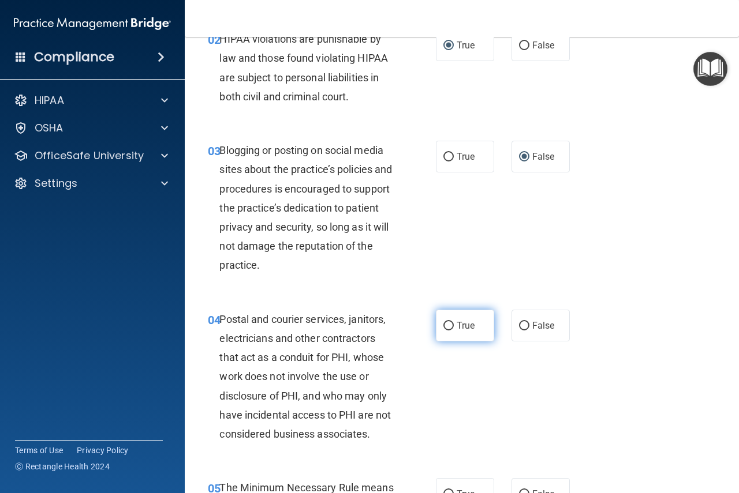
click at [444, 330] on input "True" at bounding box center [448, 326] width 10 height 9
radio input "true"
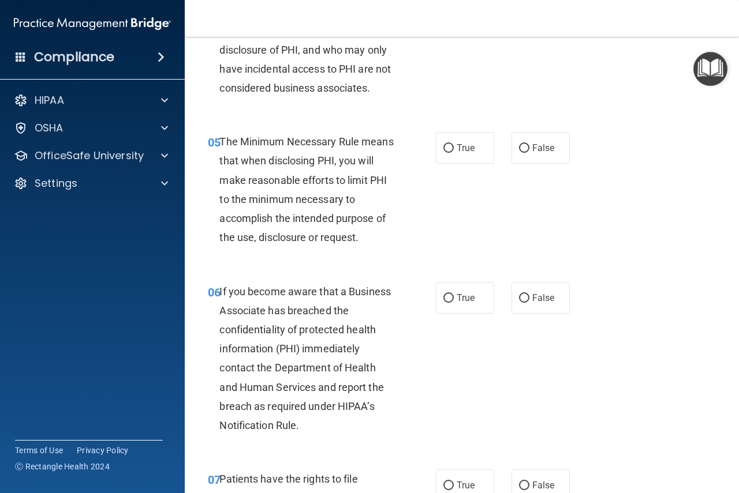
scroll to position [577, 0]
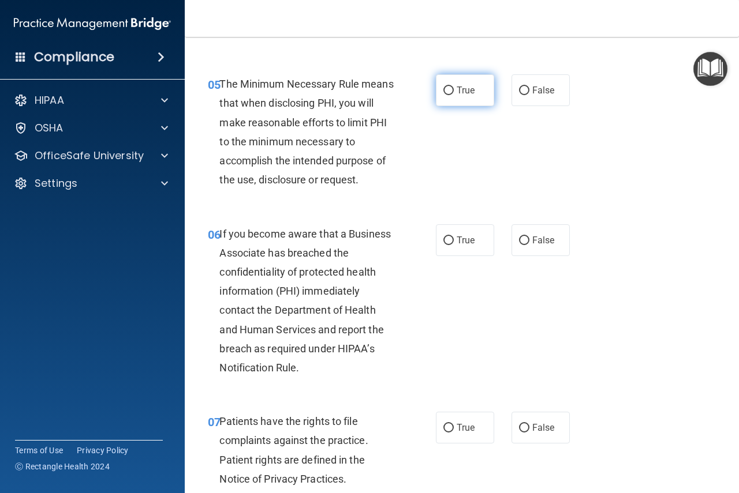
click at [443, 93] on input "True" at bounding box center [448, 91] width 10 height 9
radio input "true"
click at [519, 241] on input "False" at bounding box center [524, 241] width 10 height 9
radio input "true"
click at [447, 428] on input "True" at bounding box center [448, 428] width 10 height 9
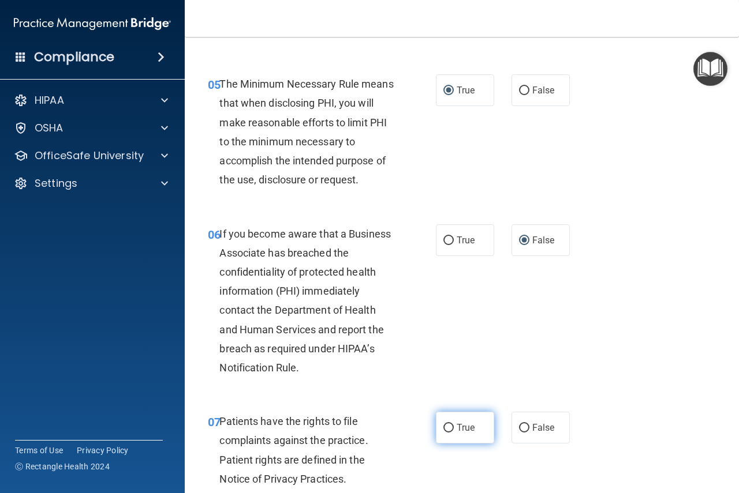
radio input "true"
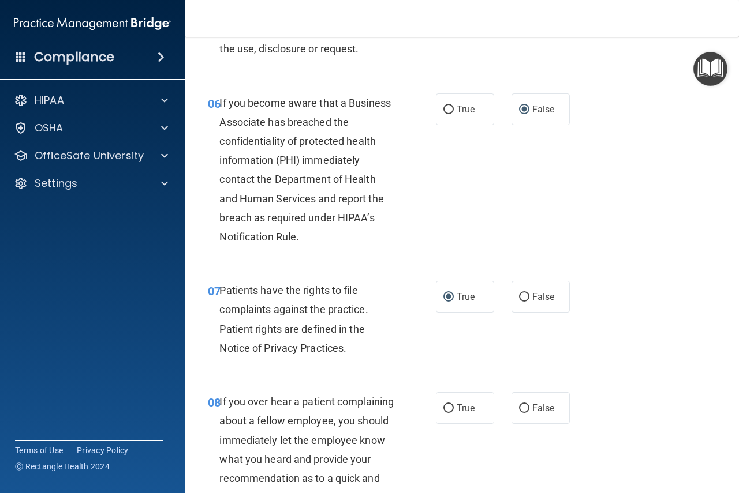
scroll to position [750, 0]
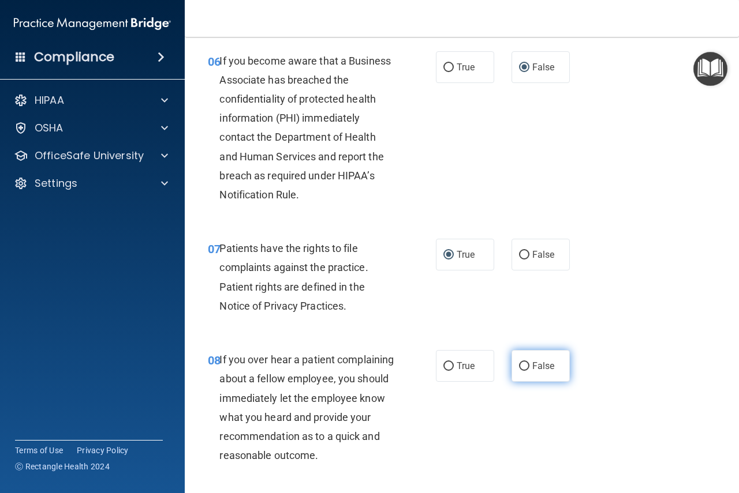
click at [520, 365] on input "False" at bounding box center [524, 366] width 10 height 9
radio input "true"
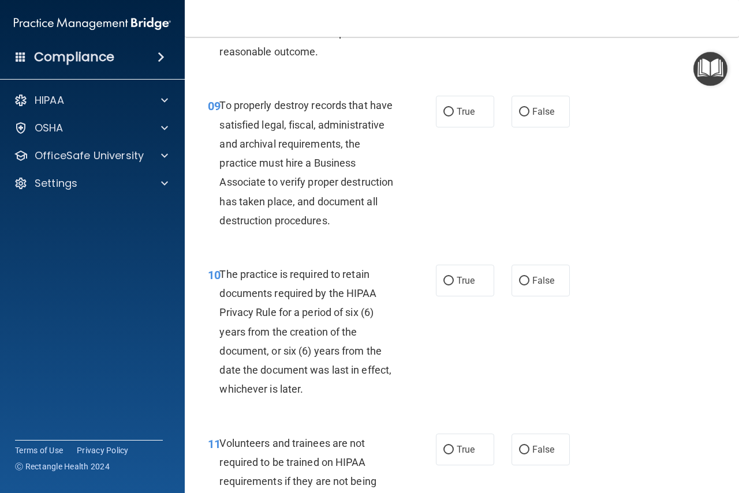
scroll to position [1212, 0]
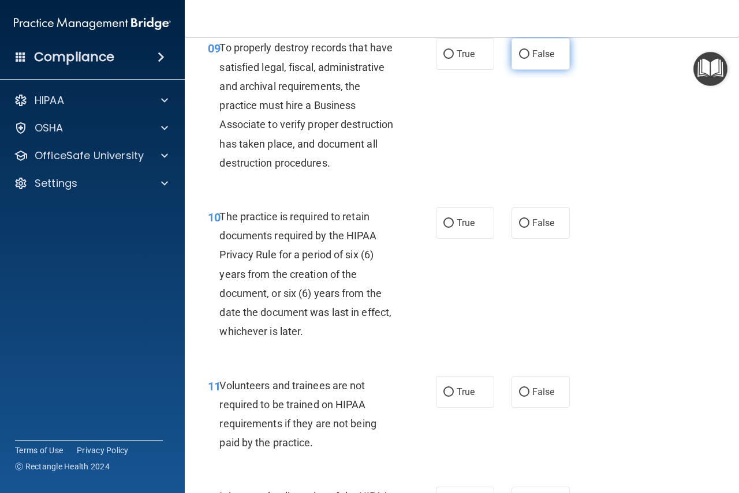
click at [516, 70] on label "False" at bounding box center [540, 54] width 58 height 32
click at [519, 59] on input "False" at bounding box center [524, 54] width 10 height 9
radio input "true"
click at [446, 239] on label "True" at bounding box center [465, 223] width 58 height 32
click at [446, 228] on input "True" at bounding box center [448, 223] width 10 height 9
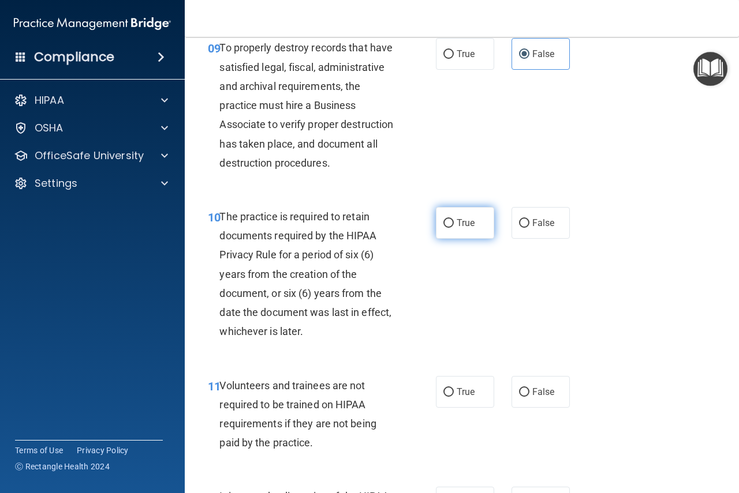
radio input "true"
click at [519, 397] on input "False" at bounding box center [524, 392] width 10 height 9
radio input "true"
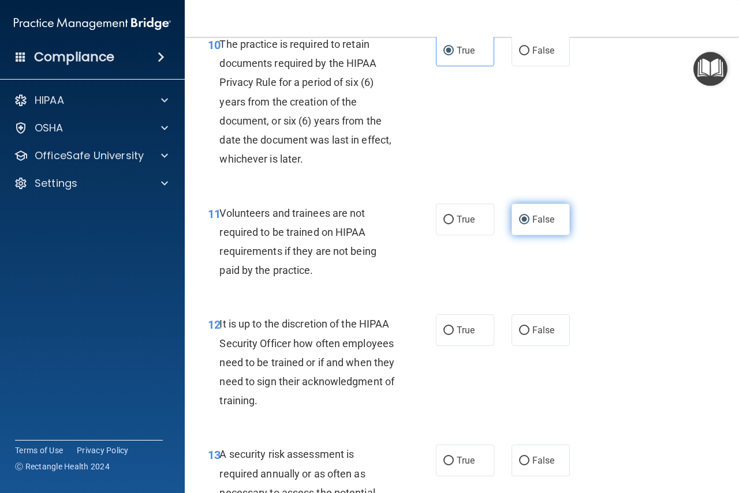
scroll to position [1385, 0]
click at [522, 335] on input "False" at bounding box center [524, 330] width 10 height 9
radio input "true"
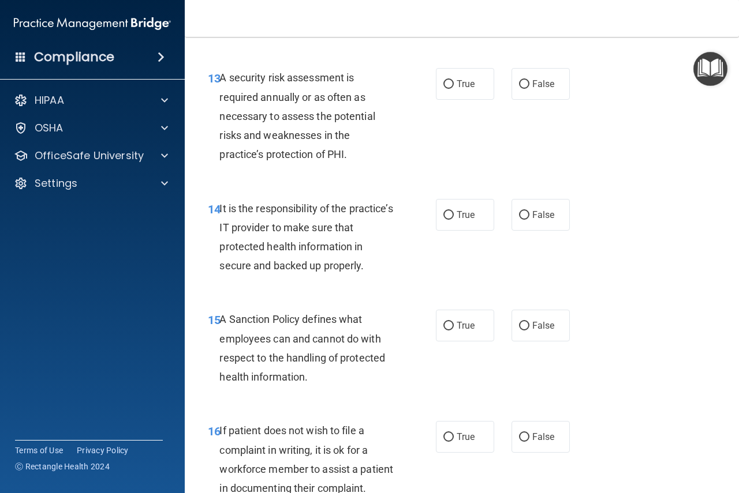
scroll to position [1789, 0]
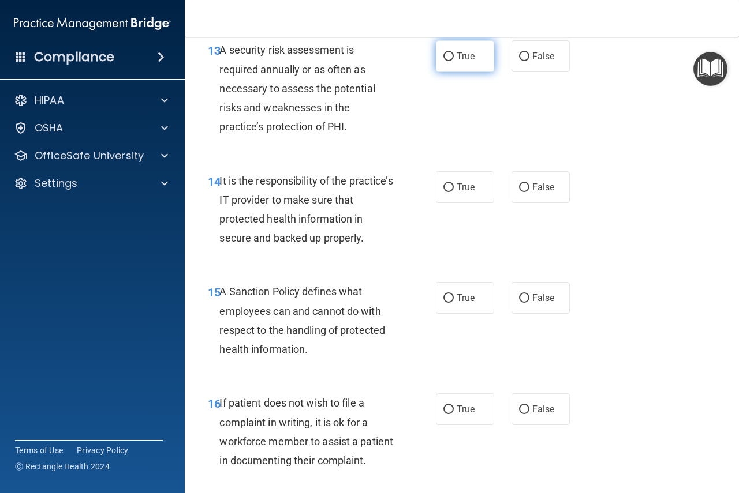
click at [450, 72] on label "True" at bounding box center [465, 56] width 58 height 32
click at [450, 61] on input "True" at bounding box center [448, 57] width 10 height 9
radio input "true"
drag, startPoint x: 527, startPoint y: 222, endPoint x: 525, endPoint y: 228, distance: 6.0
click at [526, 203] on label "False" at bounding box center [540, 187] width 58 height 32
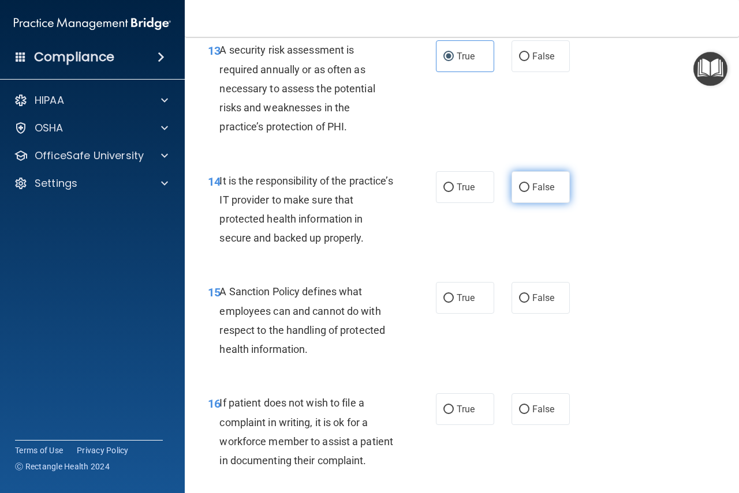
click at [526, 192] on input "False" at bounding box center [524, 187] width 10 height 9
radio input "true"
click at [520, 303] on input "False" at bounding box center [524, 298] width 10 height 9
radio input "true"
drag, startPoint x: 440, startPoint y: 450, endPoint x: 522, endPoint y: 429, distance: 84.7
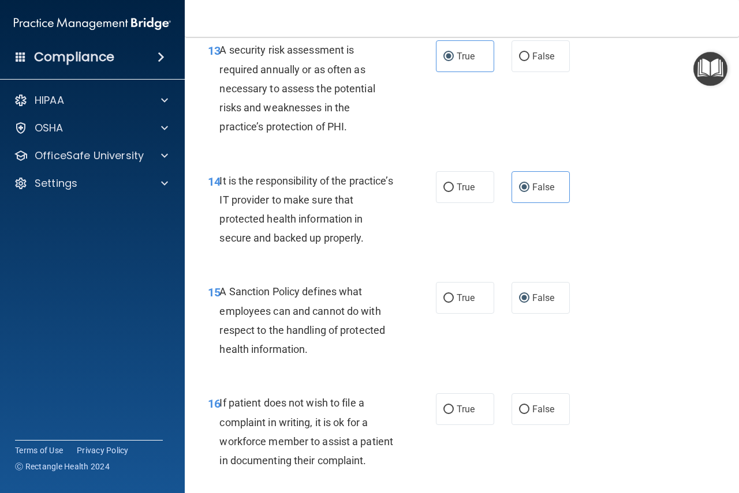
click at [445, 414] on input "True" at bounding box center [448, 410] width 10 height 9
radio input "true"
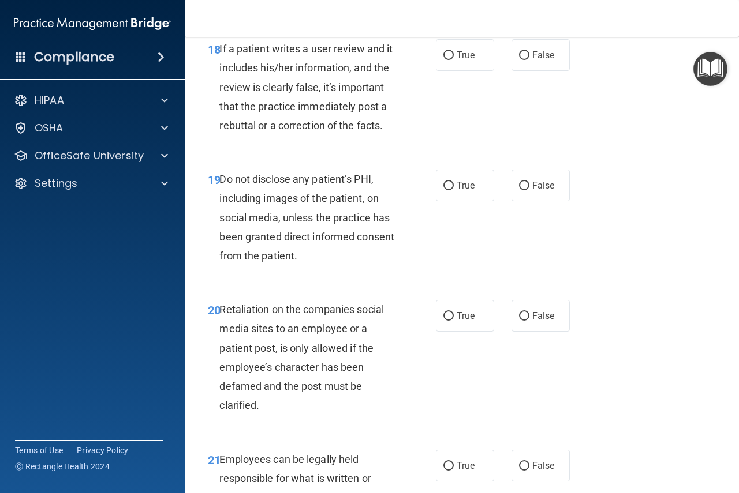
scroll to position [2308, 0]
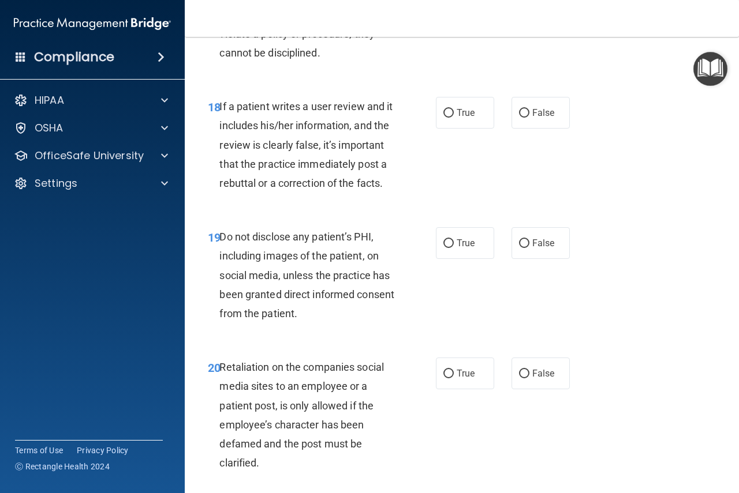
click at [519, 6] on input "False" at bounding box center [524, 2] width 10 height 9
radio input "true"
click at [519, 118] on input "False" at bounding box center [524, 113] width 10 height 9
radio input "true"
click at [446, 248] on input "True" at bounding box center [448, 243] width 10 height 9
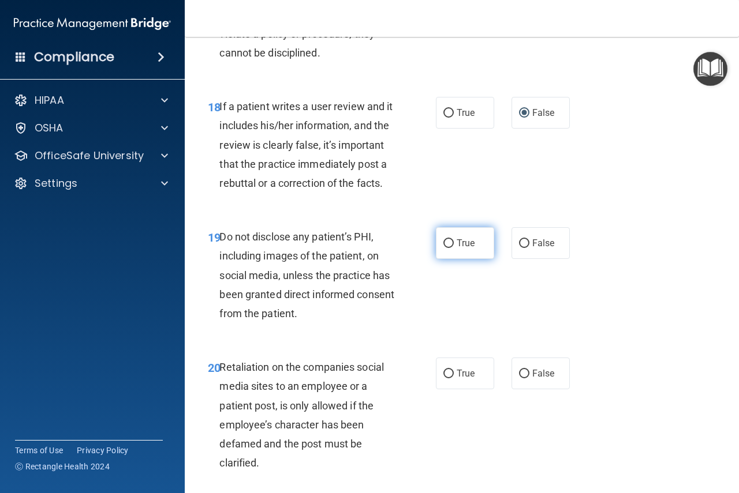
radio input "true"
click at [519, 379] on input "False" at bounding box center [524, 374] width 10 height 9
radio input "true"
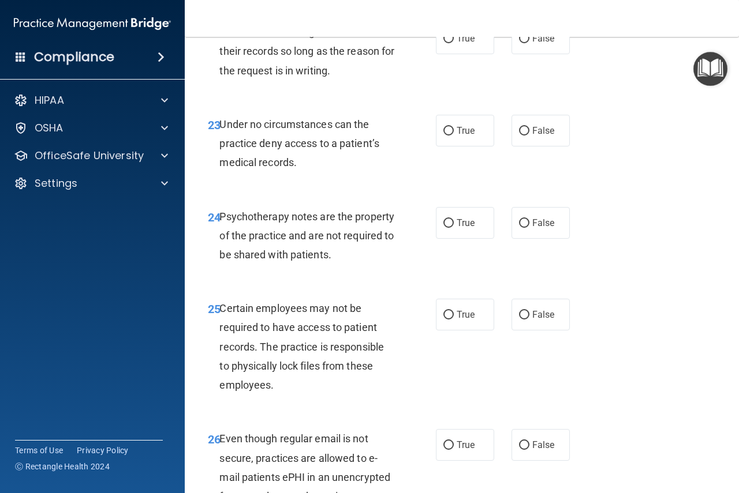
scroll to position [2827, 0]
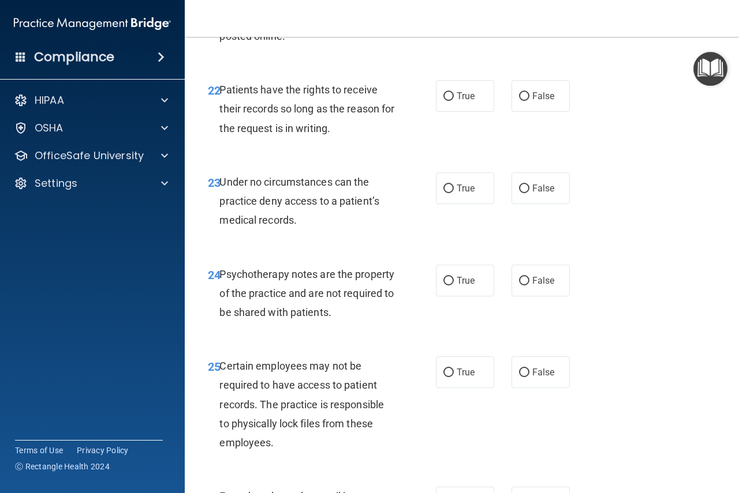
click at [445, 9] on input "True" at bounding box center [448, 5] width 10 height 9
radio input "true"
click at [519, 101] on input "False" at bounding box center [524, 96] width 10 height 9
radio input "true"
click at [520, 193] on input "False" at bounding box center [524, 189] width 10 height 9
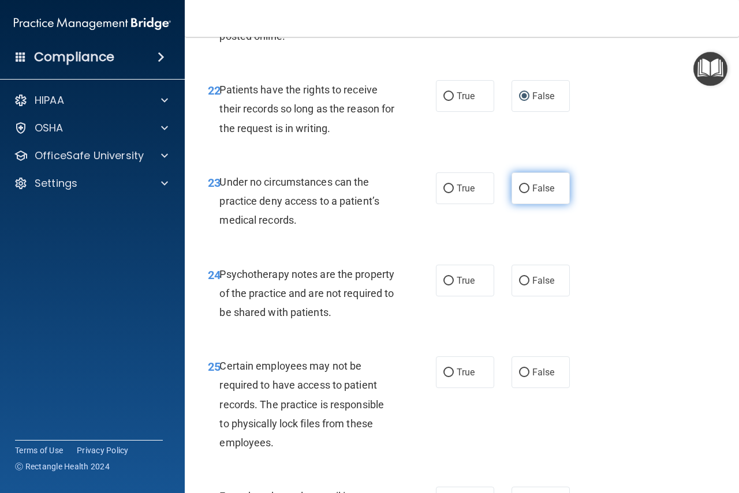
radio input "true"
click at [445, 286] on input "True" at bounding box center [448, 281] width 10 height 9
radio input "true"
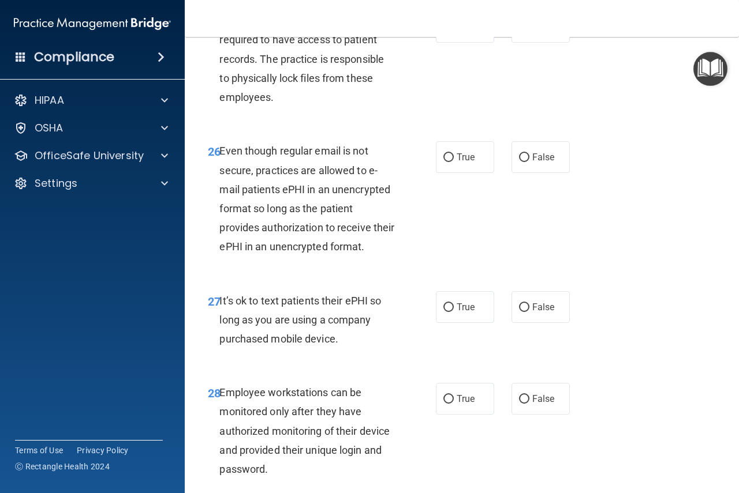
scroll to position [3174, 0]
click at [443, 31] on input "True" at bounding box center [448, 27] width 10 height 9
radio input "true"
click at [445, 173] on label "True" at bounding box center [465, 157] width 58 height 32
click at [445, 162] on input "True" at bounding box center [448, 157] width 10 height 9
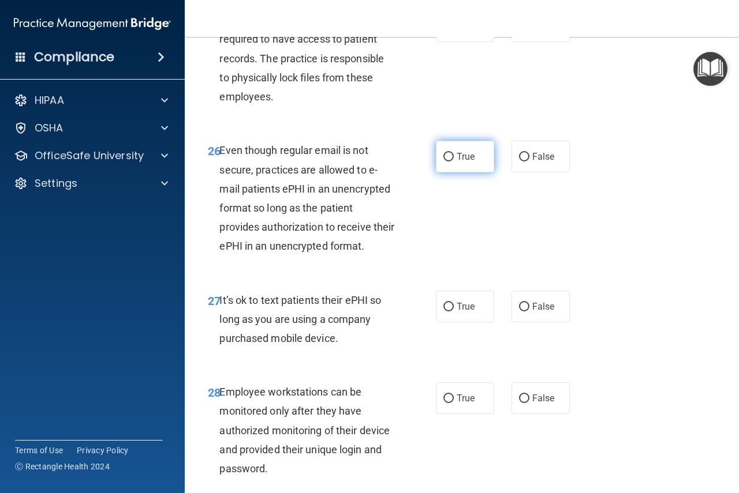
radio input "true"
click at [520, 312] on input "False" at bounding box center [524, 307] width 10 height 9
radio input "true"
drag, startPoint x: 519, startPoint y: 476, endPoint x: 529, endPoint y: 467, distance: 12.7
click at [521, 403] on input "False" at bounding box center [524, 399] width 10 height 9
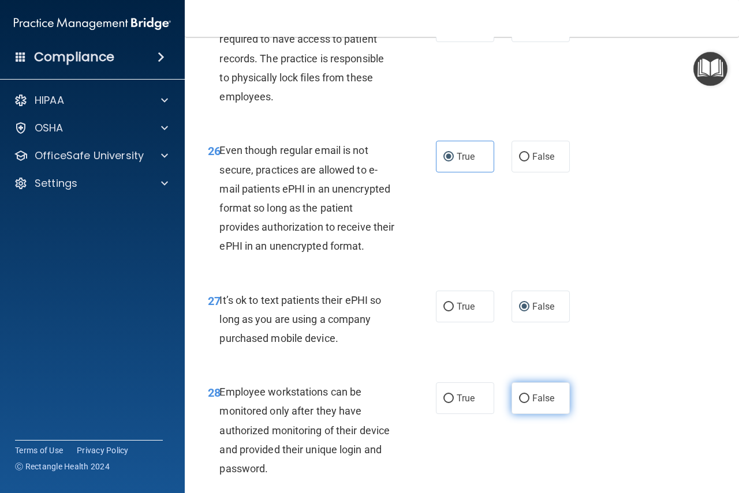
radio input "true"
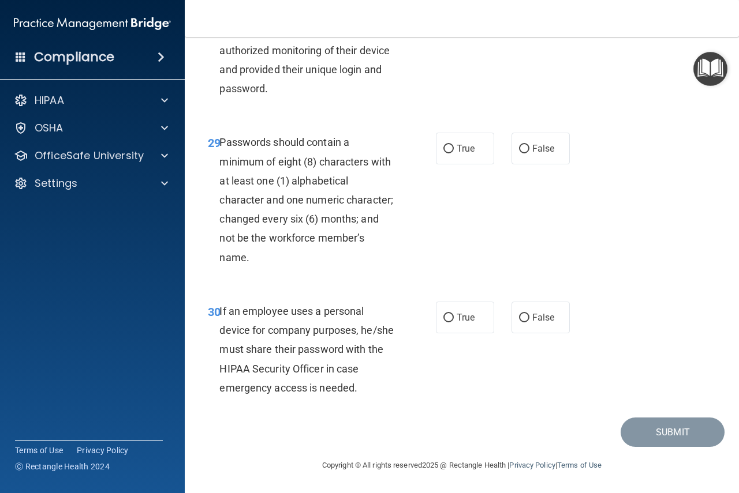
scroll to position [3630, 0]
click at [443, 148] on input "True" at bounding box center [448, 149] width 10 height 9
radio input "true"
click at [521, 319] on input "False" at bounding box center [524, 318] width 10 height 9
radio input "true"
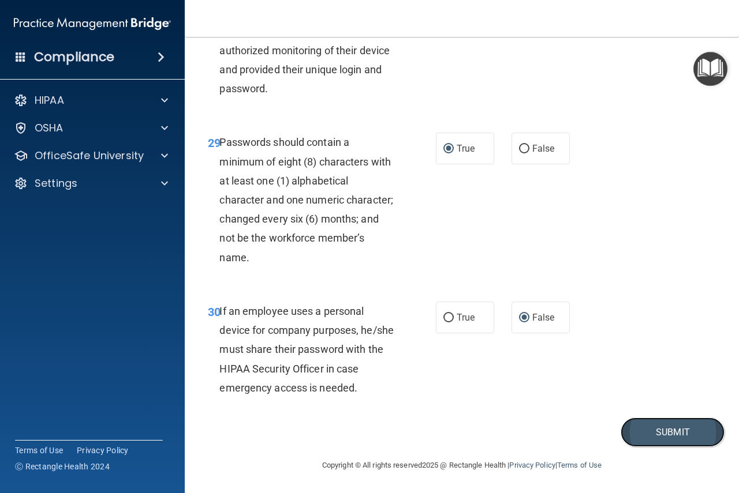
click at [654, 429] on button "Submit" at bounding box center [672, 432] width 104 height 29
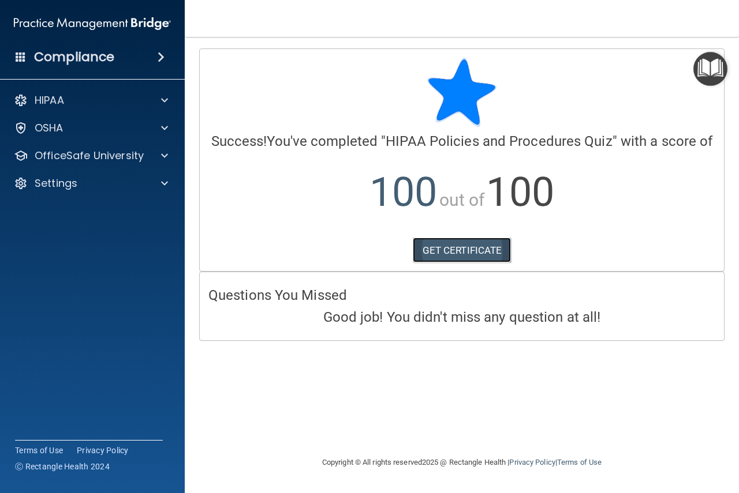
click at [474, 244] on link "GET CERTIFICATE" at bounding box center [462, 250] width 99 height 25
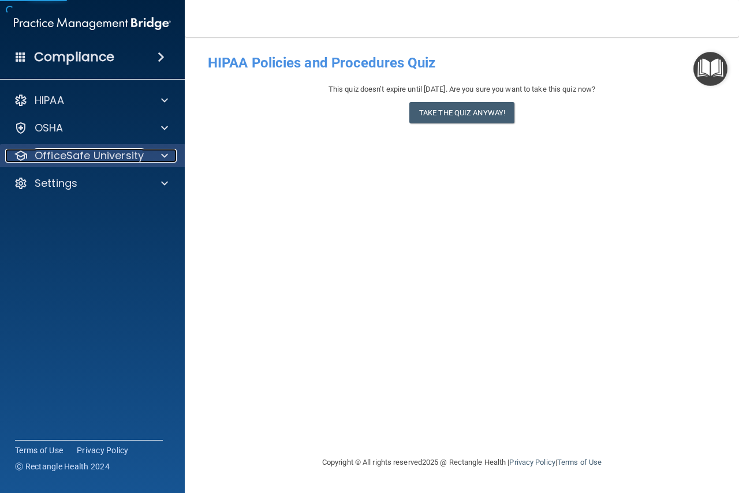
click at [89, 156] on p "OfficeSafe University" at bounding box center [89, 156] width 109 height 14
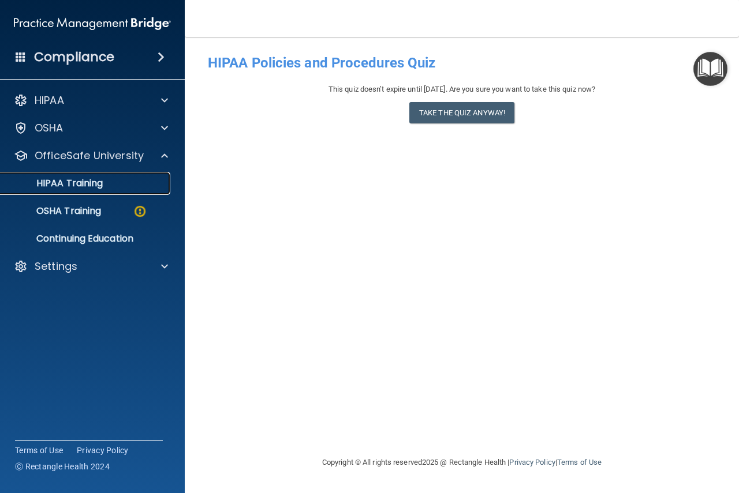
click at [87, 179] on p "HIPAA Training" at bounding box center [55, 184] width 95 height 12
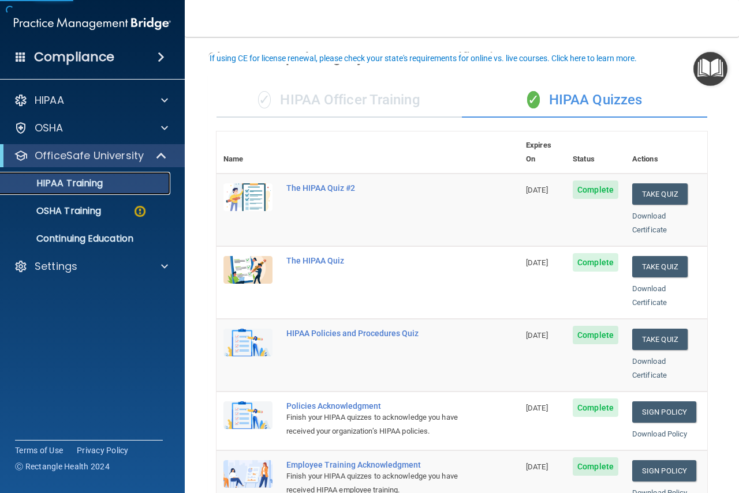
scroll to position [115, 0]
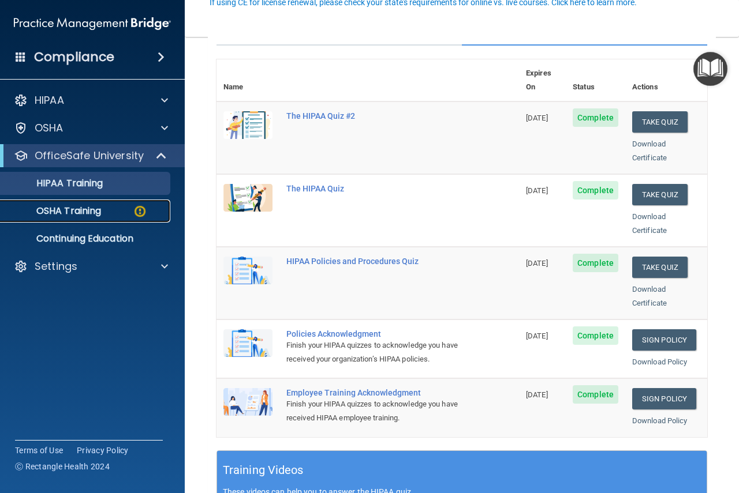
click at [98, 211] on p "OSHA Training" at bounding box center [54, 211] width 93 height 12
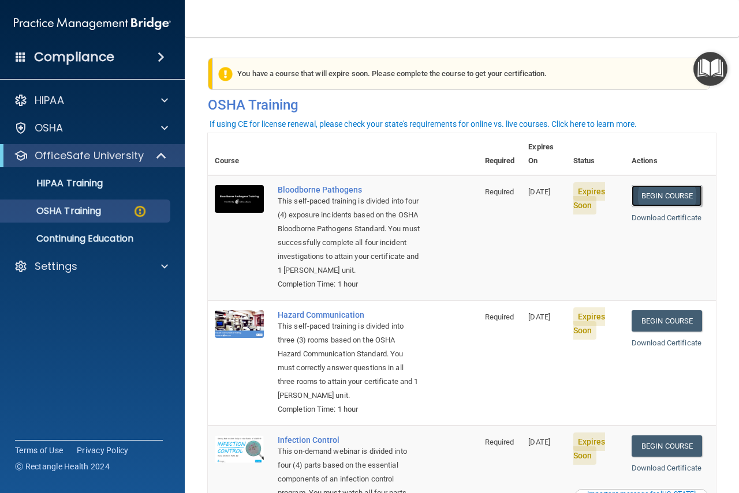
click at [658, 185] on link "Begin Course" at bounding box center [666, 195] width 70 height 21
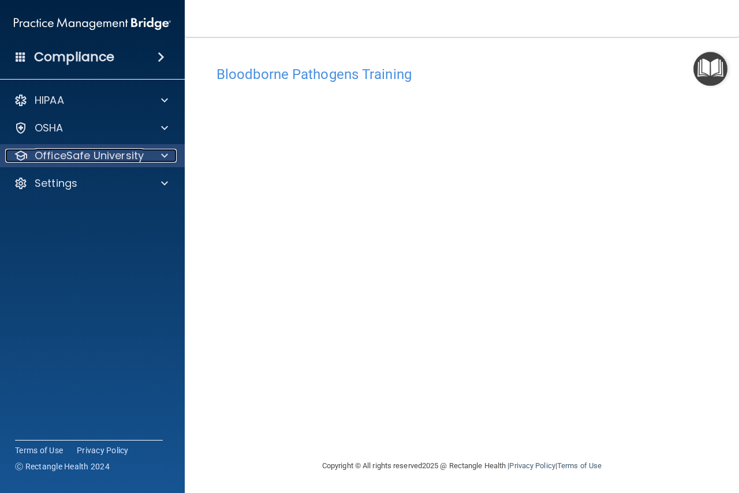
click at [110, 151] on p "OfficeSafe University" at bounding box center [89, 156] width 109 height 14
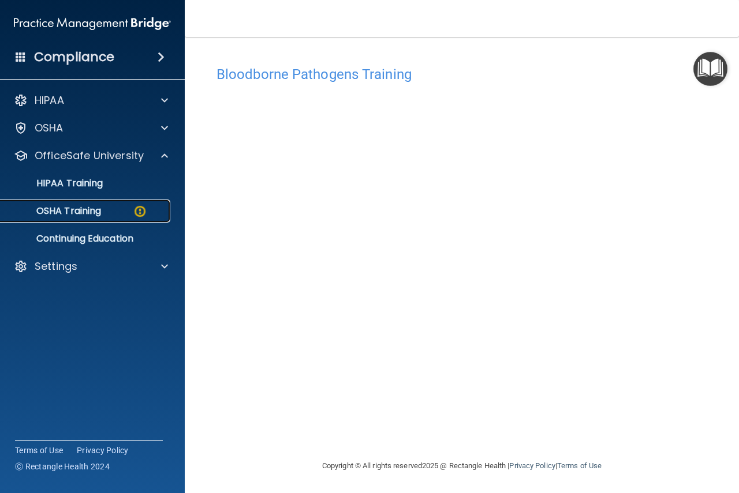
click at [91, 203] on link "OSHA Training" at bounding box center [79, 211] width 182 height 23
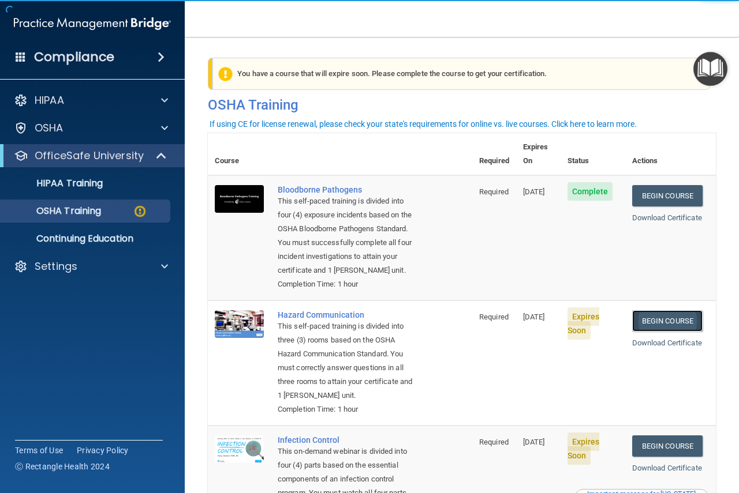
click at [657, 323] on link "Begin Course" at bounding box center [667, 320] width 70 height 21
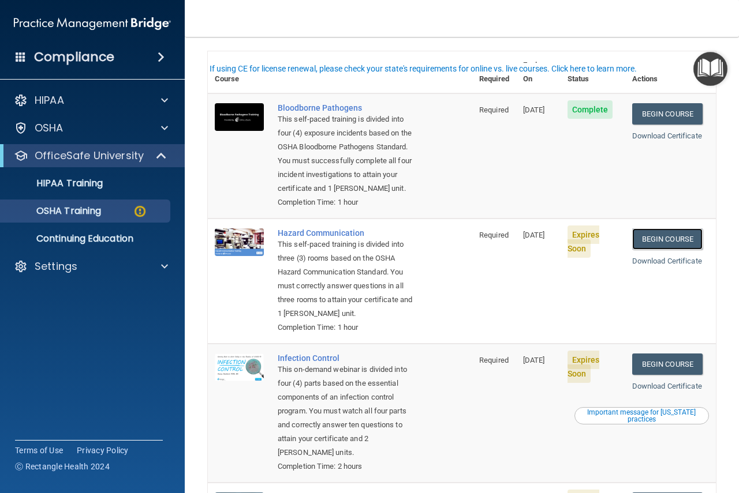
scroll to position [55, 0]
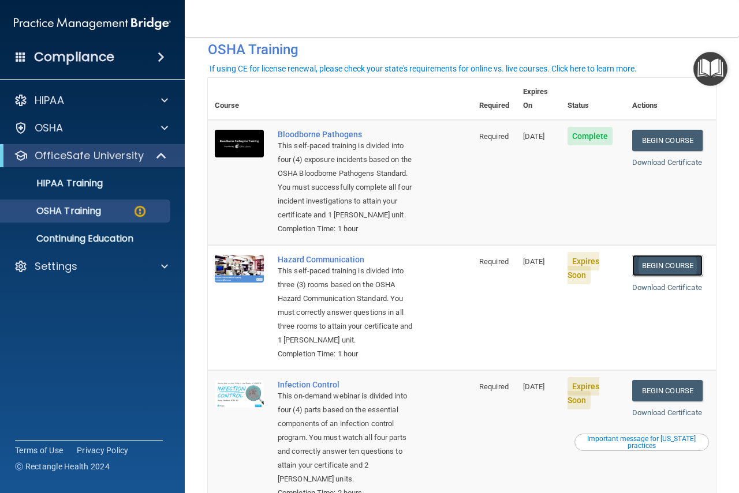
click at [653, 266] on link "Begin Course" at bounding box center [667, 265] width 70 height 21
click at [663, 402] on link "Begin Course" at bounding box center [667, 390] width 70 height 21
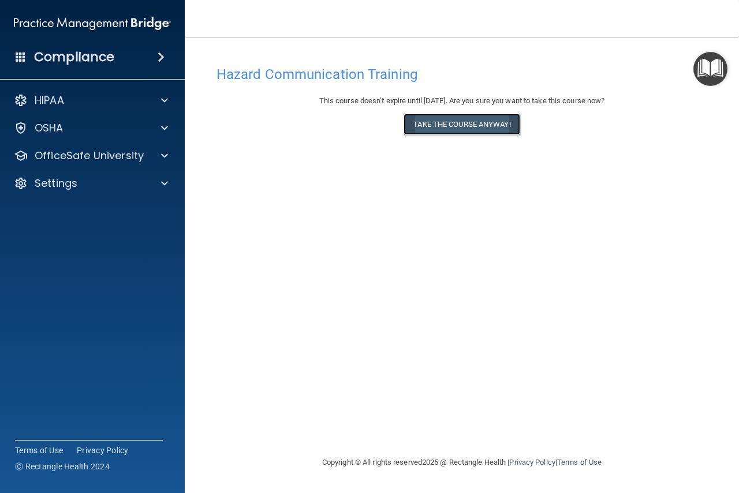
click at [441, 122] on button "Take the course anyway!" at bounding box center [461, 124] width 116 height 21
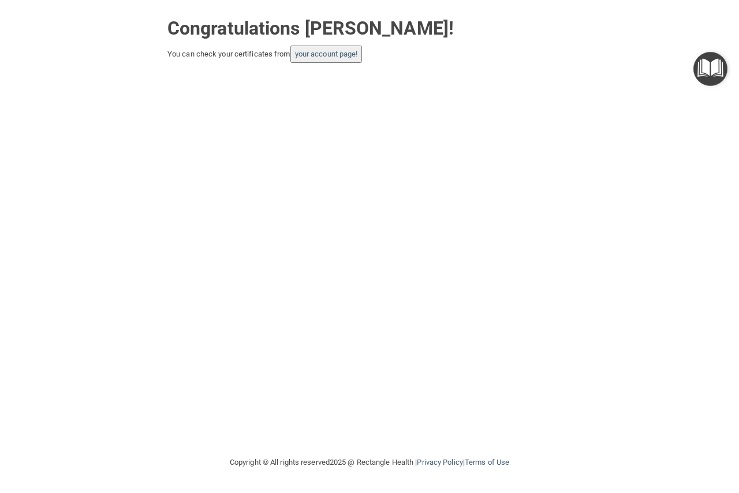
click at [324, 49] on button "your account page!" at bounding box center [326, 54] width 72 height 17
click at [320, 53] on link "your account page!" at bounding box center [326, 54] width 63 height 9
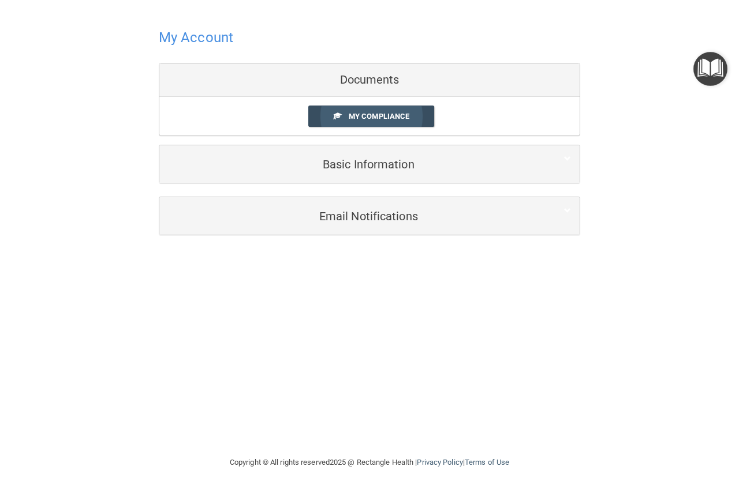
click at [388, 117] on span "My Compliance" at bounding box center [379, 116] width 61 height 9
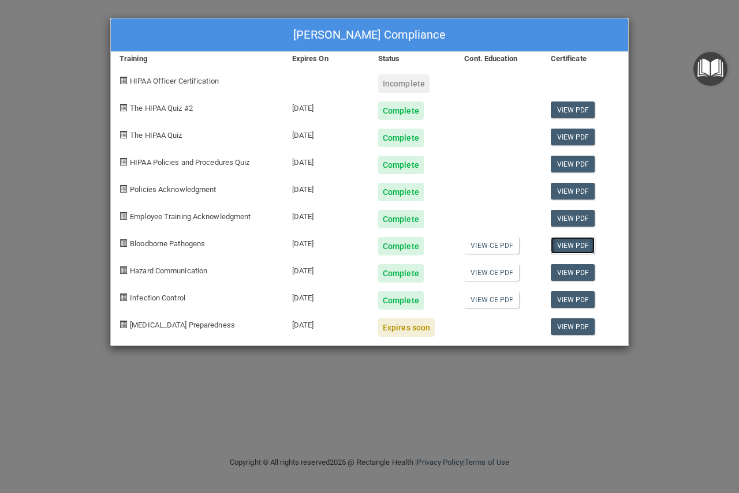
click at [565, 247] on link "View PDF" at bounding box center [572, 245] width 44 height 17
click at [583, 272] on link "View PDF" at bounding box center [572, 272] width 44 height 17
click at [568, 296] on link "View PDF" at bounding box center [572, 299] width 44 height 17
